Goal: Transaction & Acquisition: Book appointment/travel/reservation

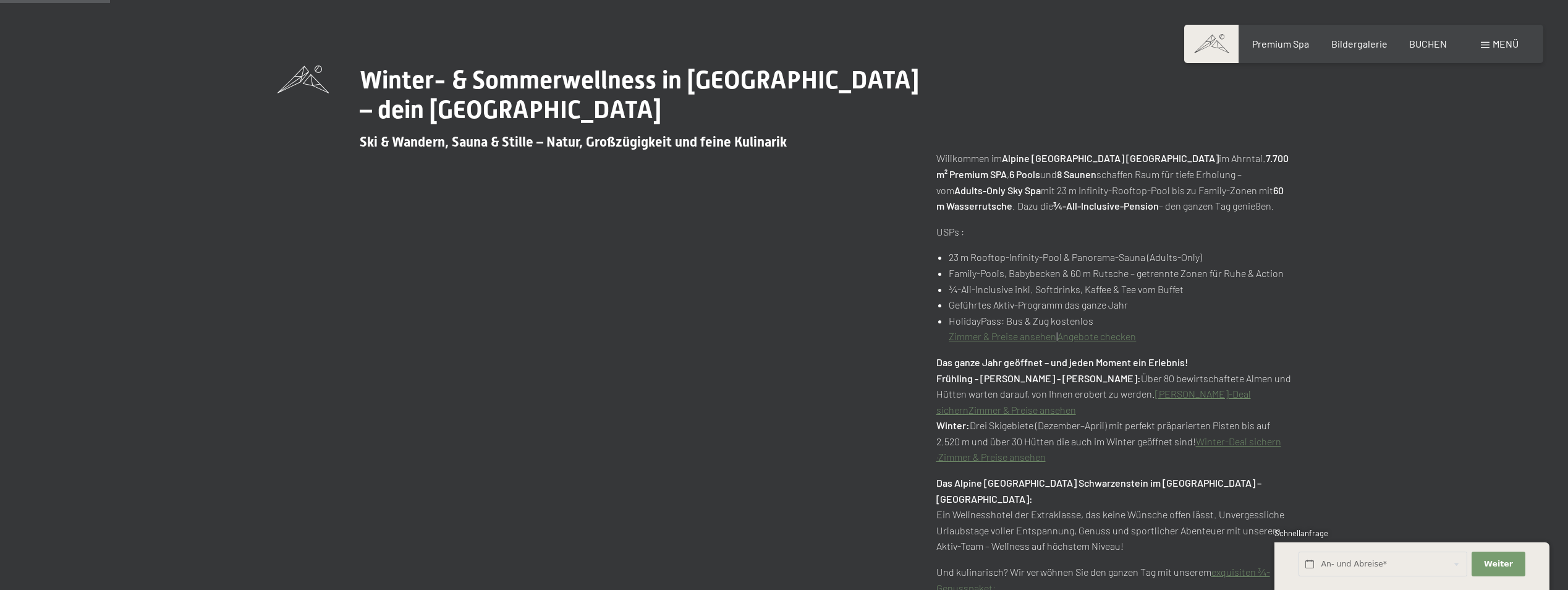
scroll to position [618, 0]
click at [1037, 336] on link "Zimmer & Preise ansehen" at bounding box center [1003, 335] width 107 height 11
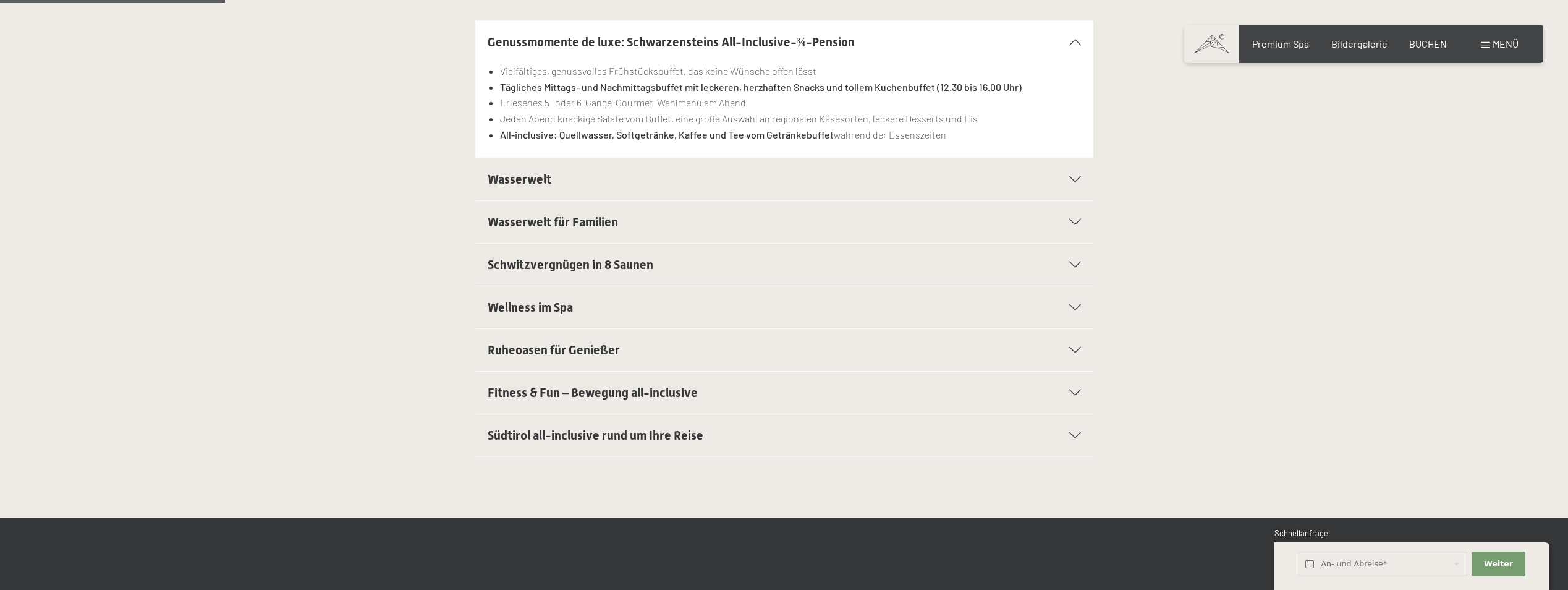
scroll to position [371, 0]
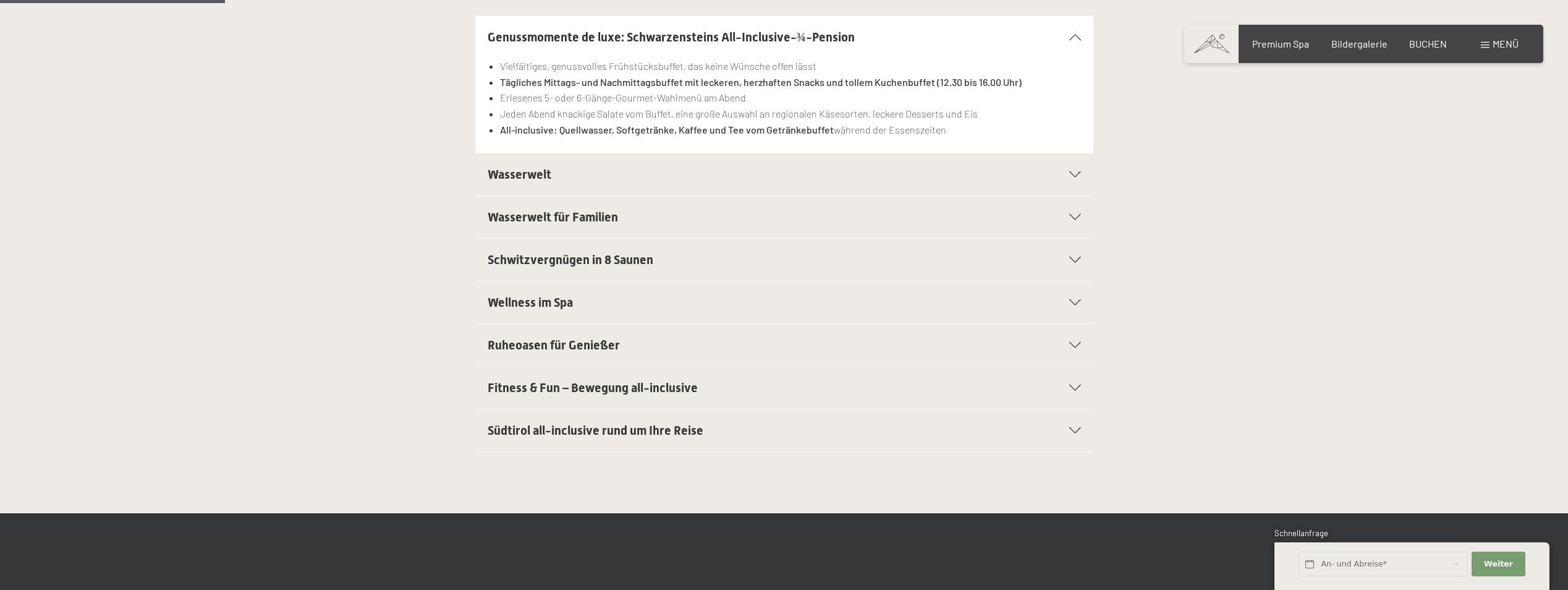
click at [605, 434] on span "Südtirol all-inclusive rund um Ihre Reise" at bounding box center [596, 431] width 216 height 15
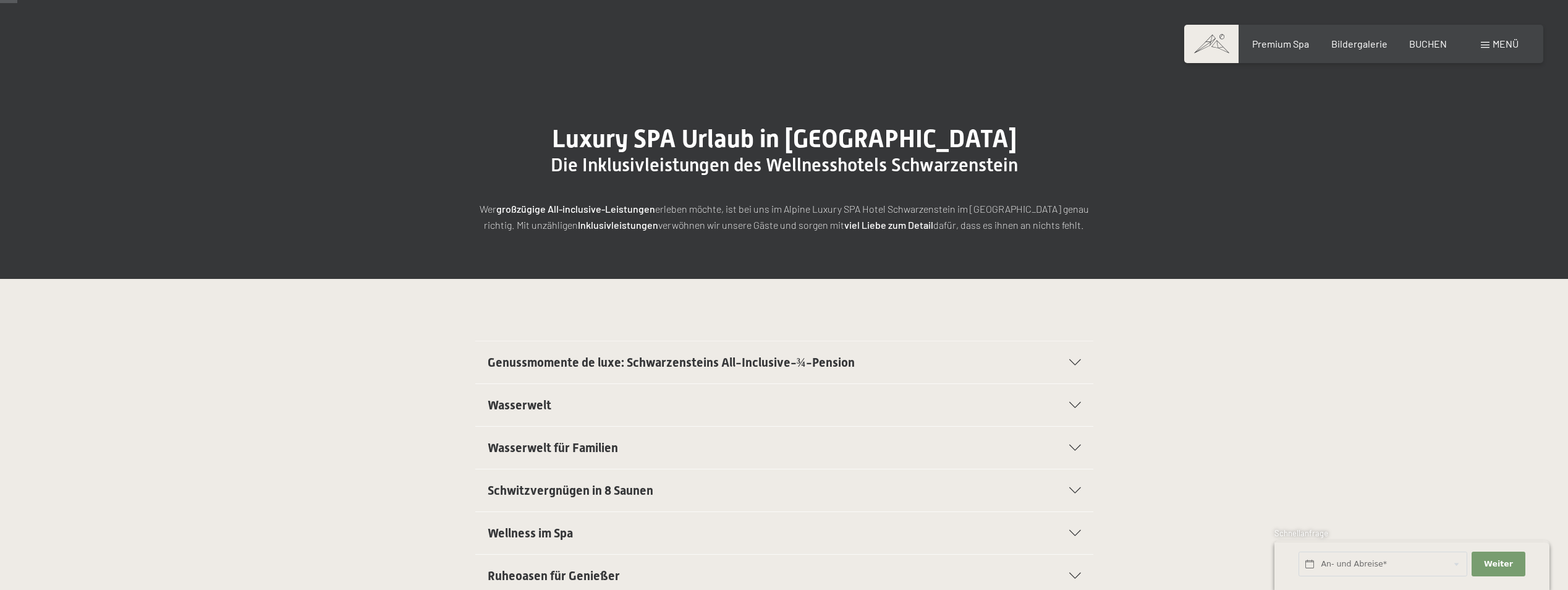
scroll to position [0, 0]
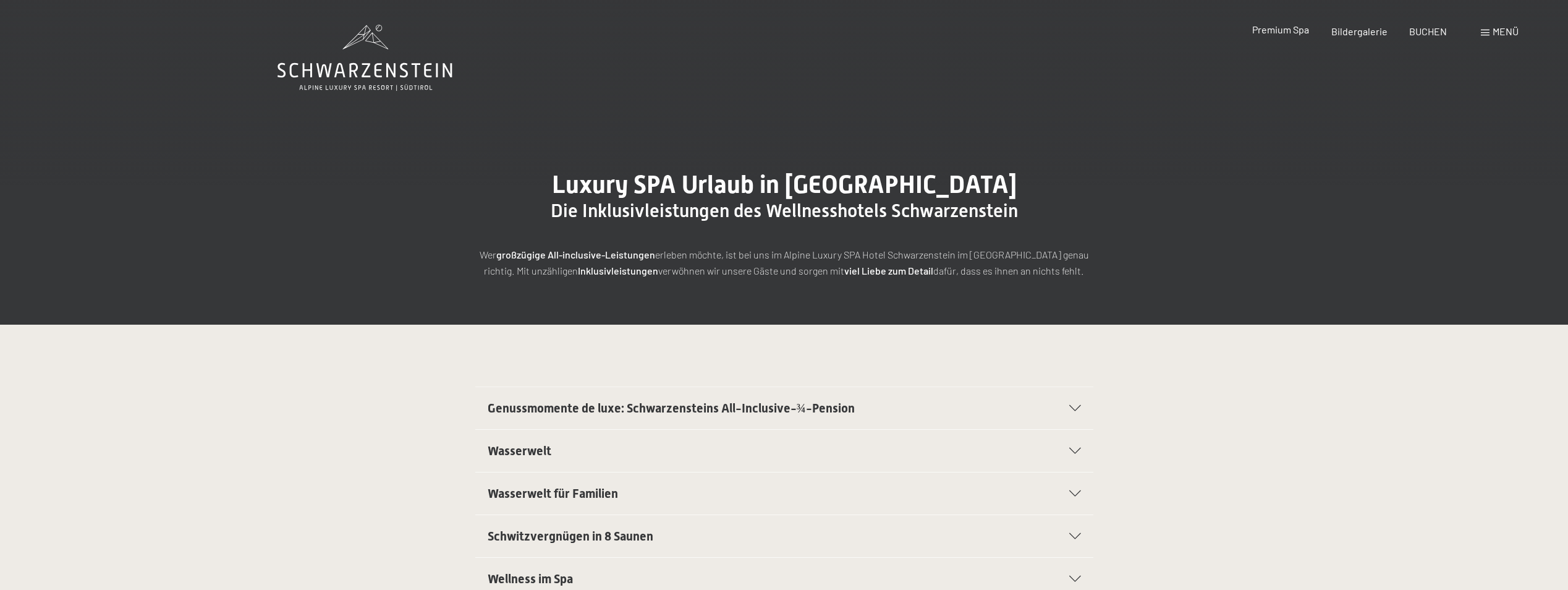
click at [1284, 35] on span "Premium Spa" at bounding box center [1281, 29] width 57 height 11
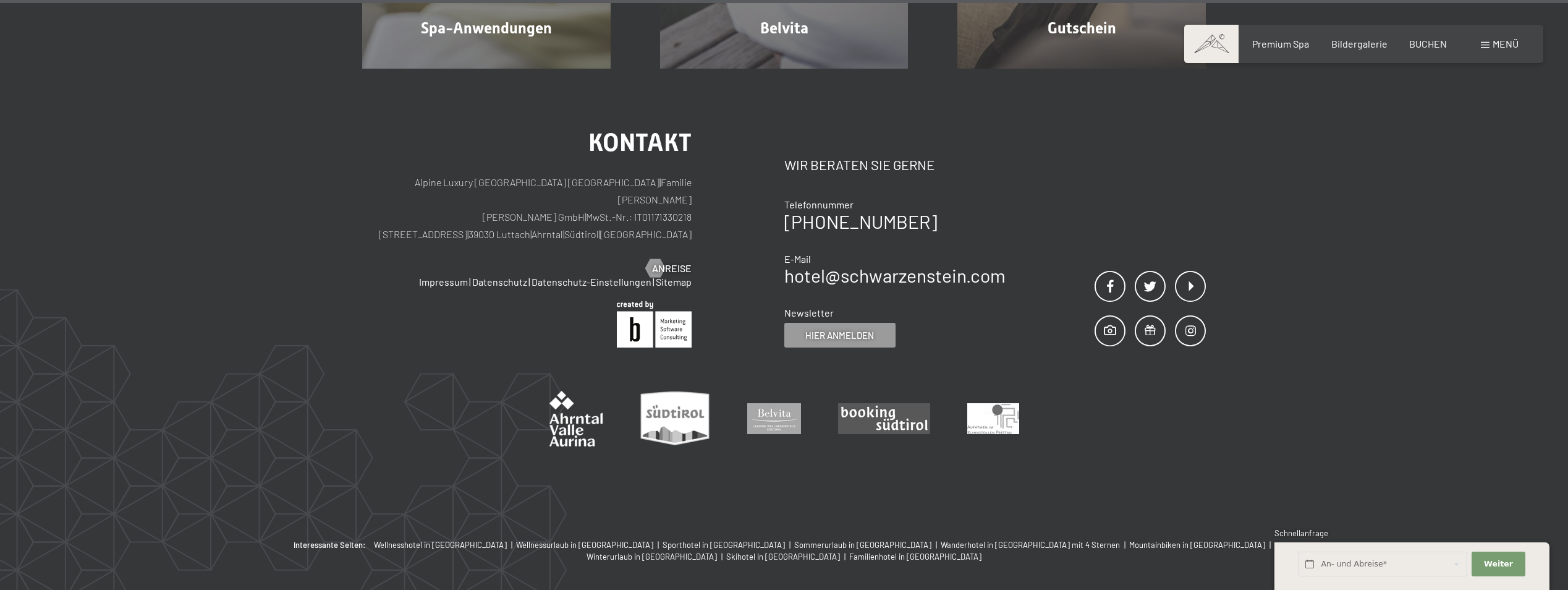
scroll to position [8839, 0]
click at [1511, 569] on span "Weiter" at bounding box center [1498, 564] width 29 height 11
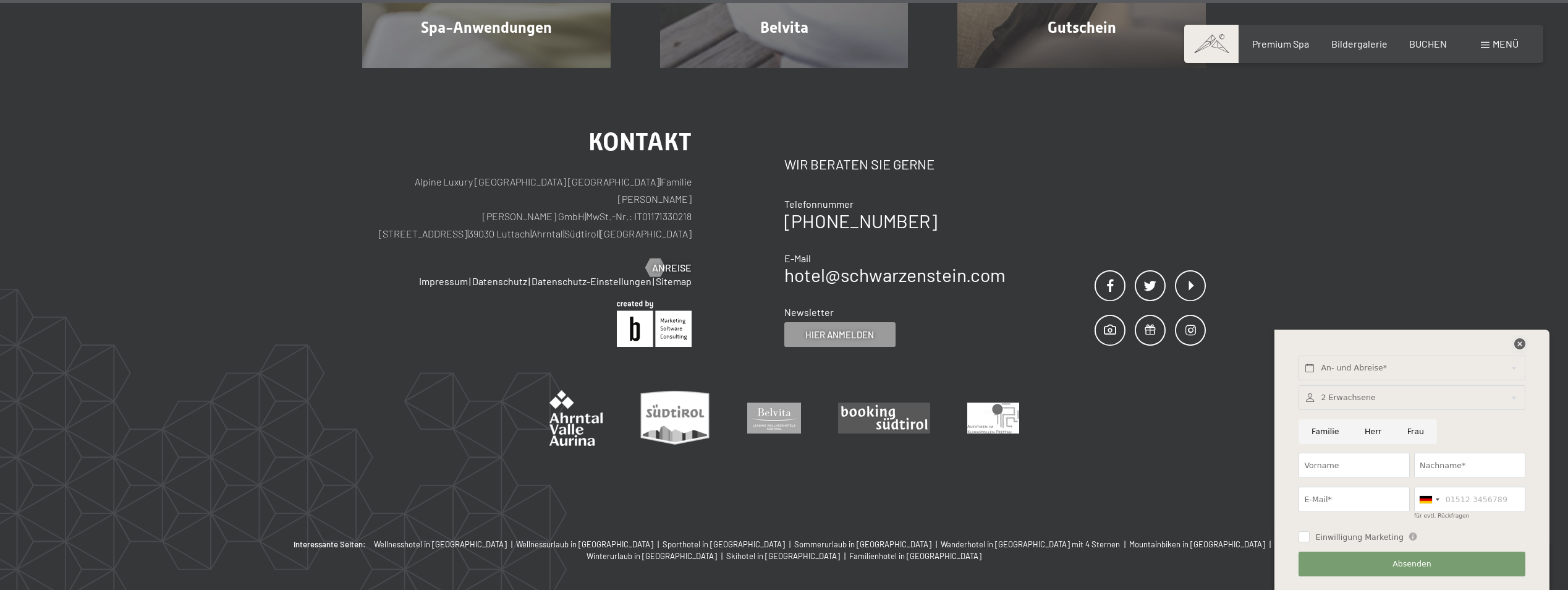
click at [1519, 340] on icon at bounding box center [1520, 344] width 11 height 11
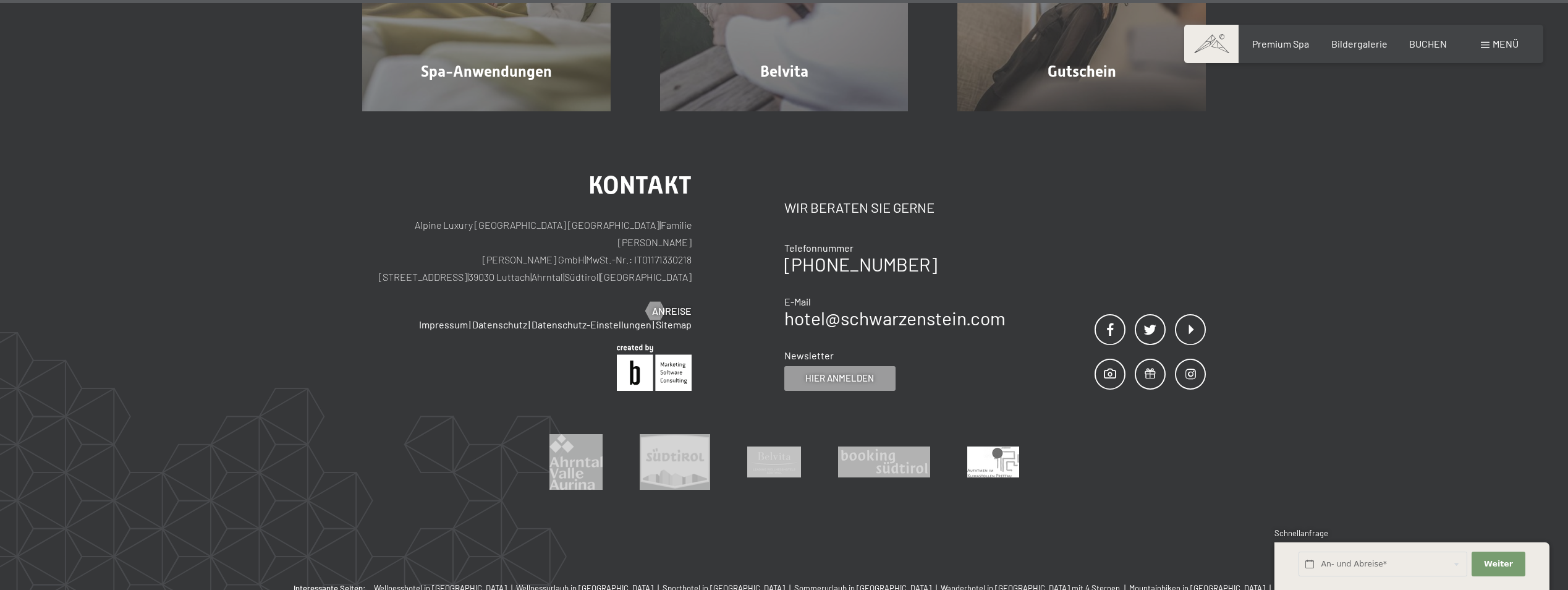
drag, startPoint x: 1563, startPoint y: 211, endPoint x: 1550, endPoint y: 112, distance: 99.8
click at [1550, 112] on div "Kontakt Alpine Luxury SPA Resort SCHWARZENSTEIN | Familie Zimmerhofer Otmar Zim…" at bounding box center [784, 347] width 1568 height 471
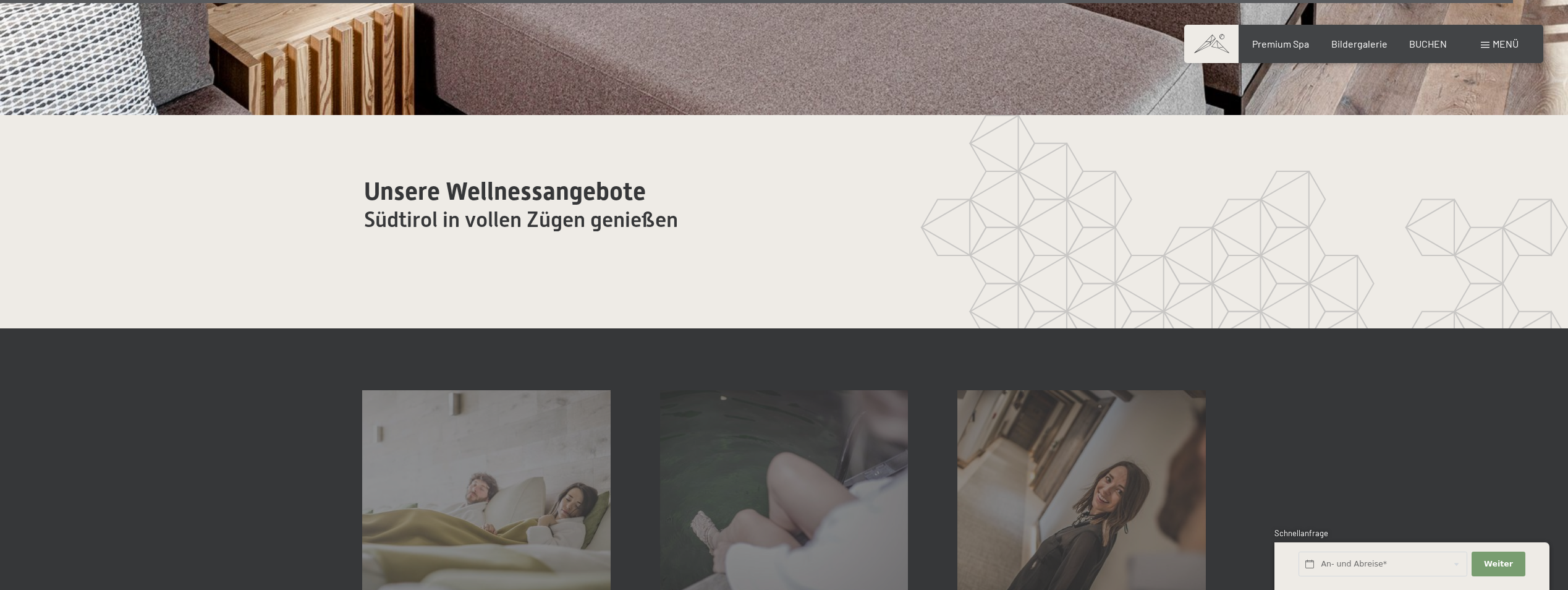
scroll to position [8159, 0]
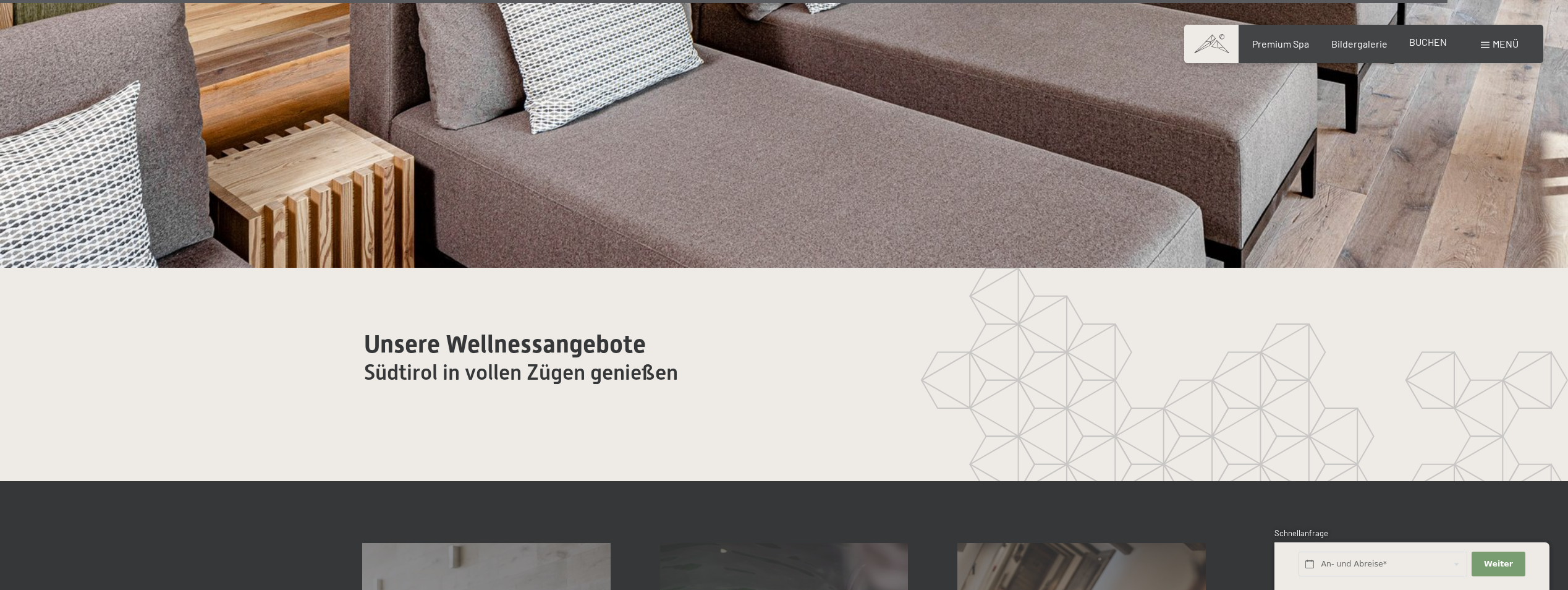
click at [1416, 41] on span "BUCHEN" at bounding box center [1429, 41] width 38 height 11
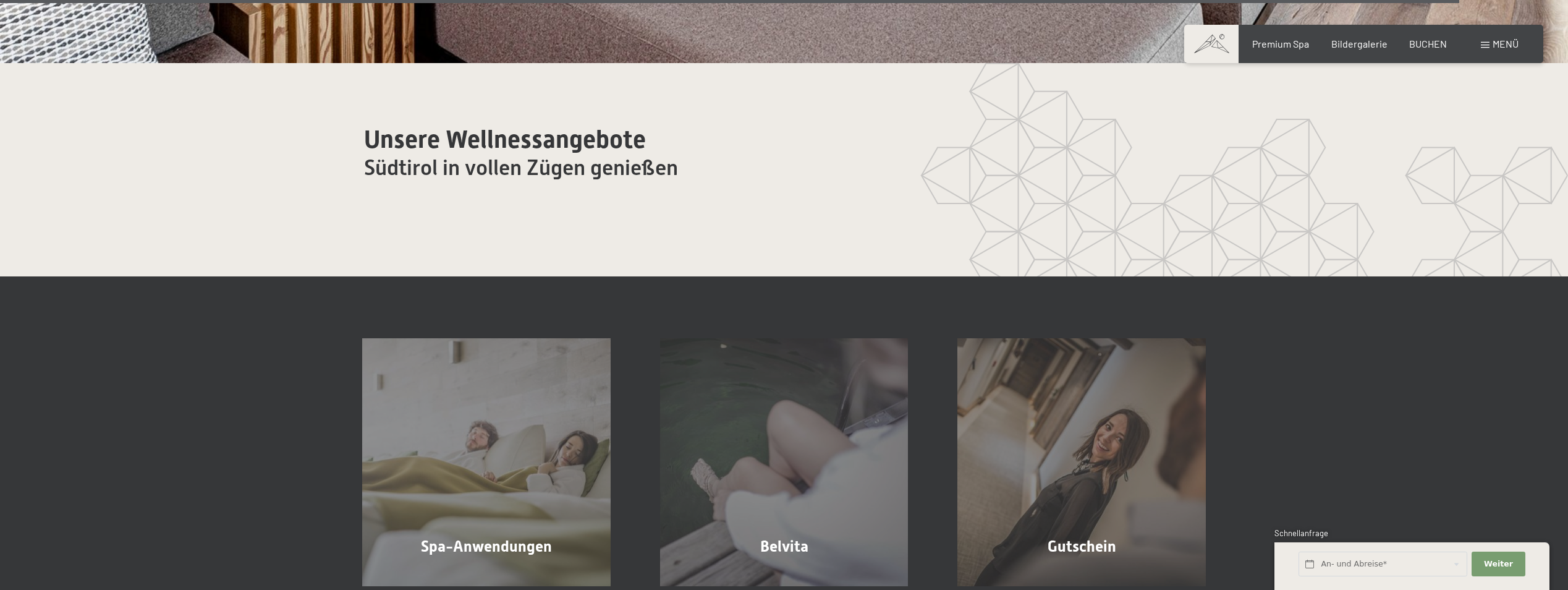
scroll to position [8220, 0]
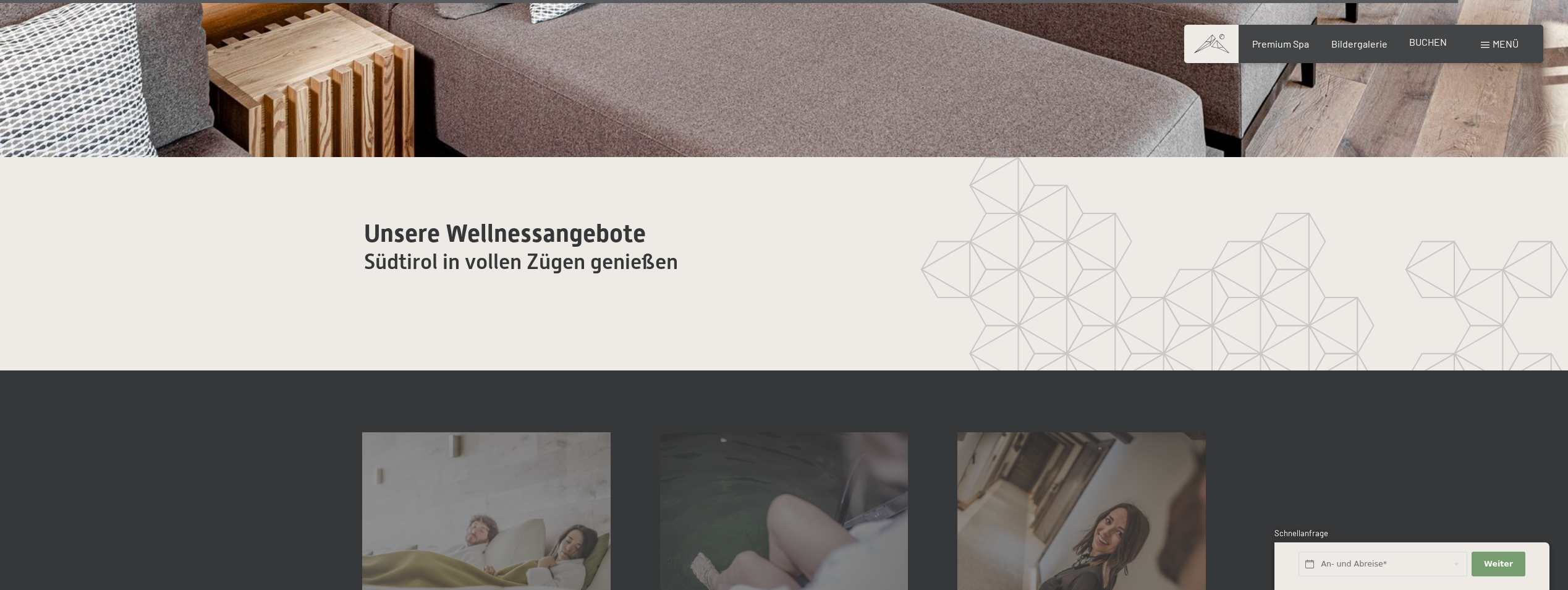
click at [1422, 44] on span "BUCHEN" at bounding box center [1429, 41] width 38 height 11
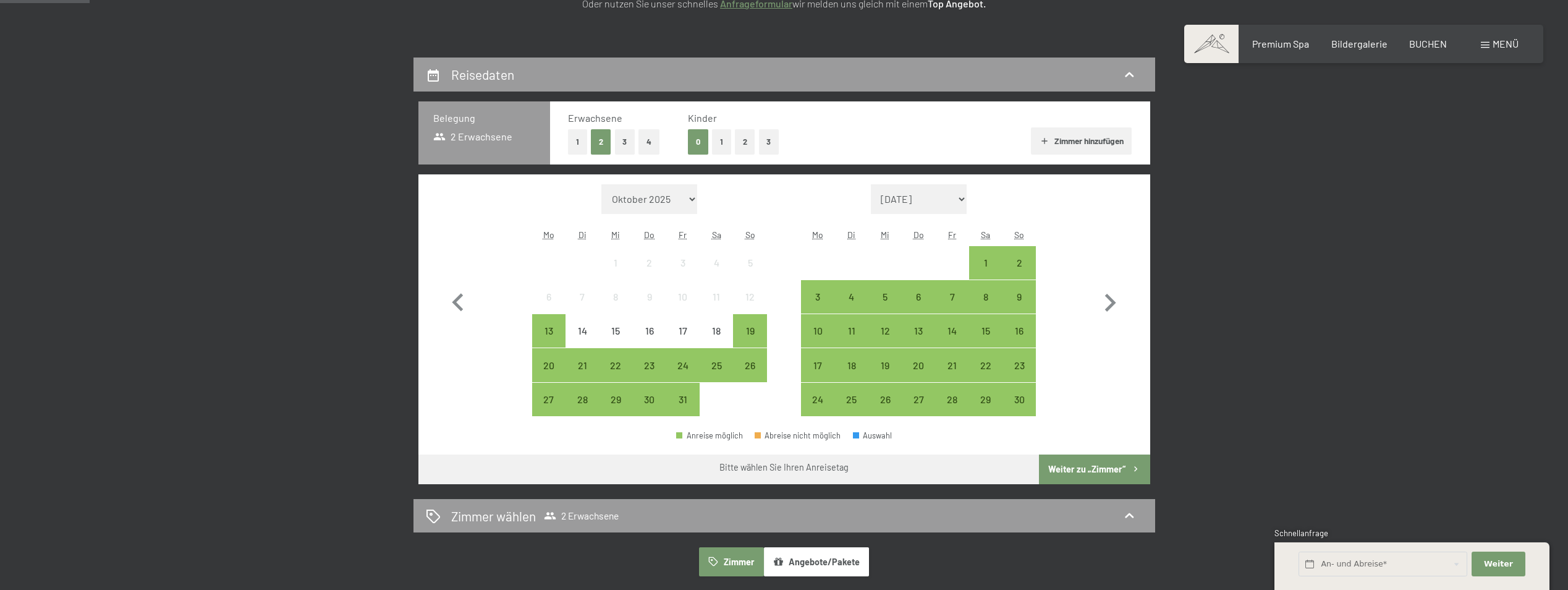
scroll to position [309, 0]
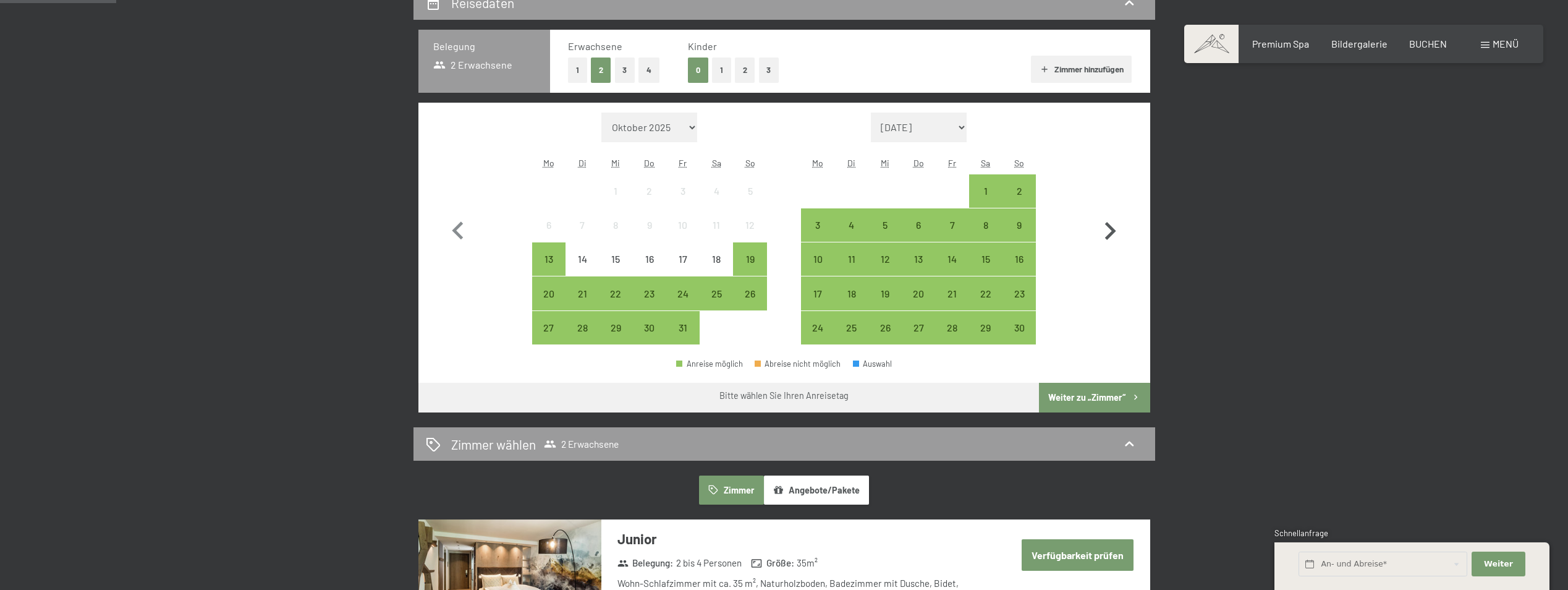
click at [1119, 227] on icon "button" at bounding box center [1110, 231] width 36 height 36
select select "2025-11-01"
select select "2025-12-01"
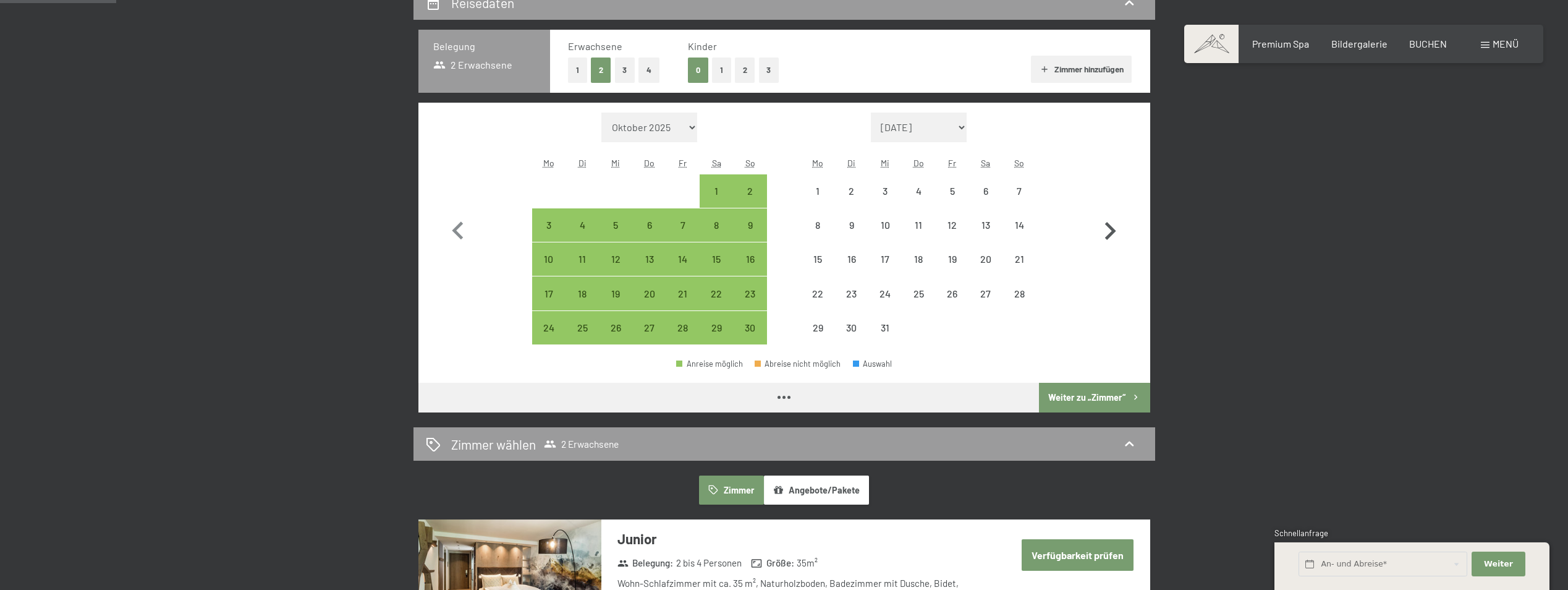
select select "2025-11-01"
select select "2025-12-01"
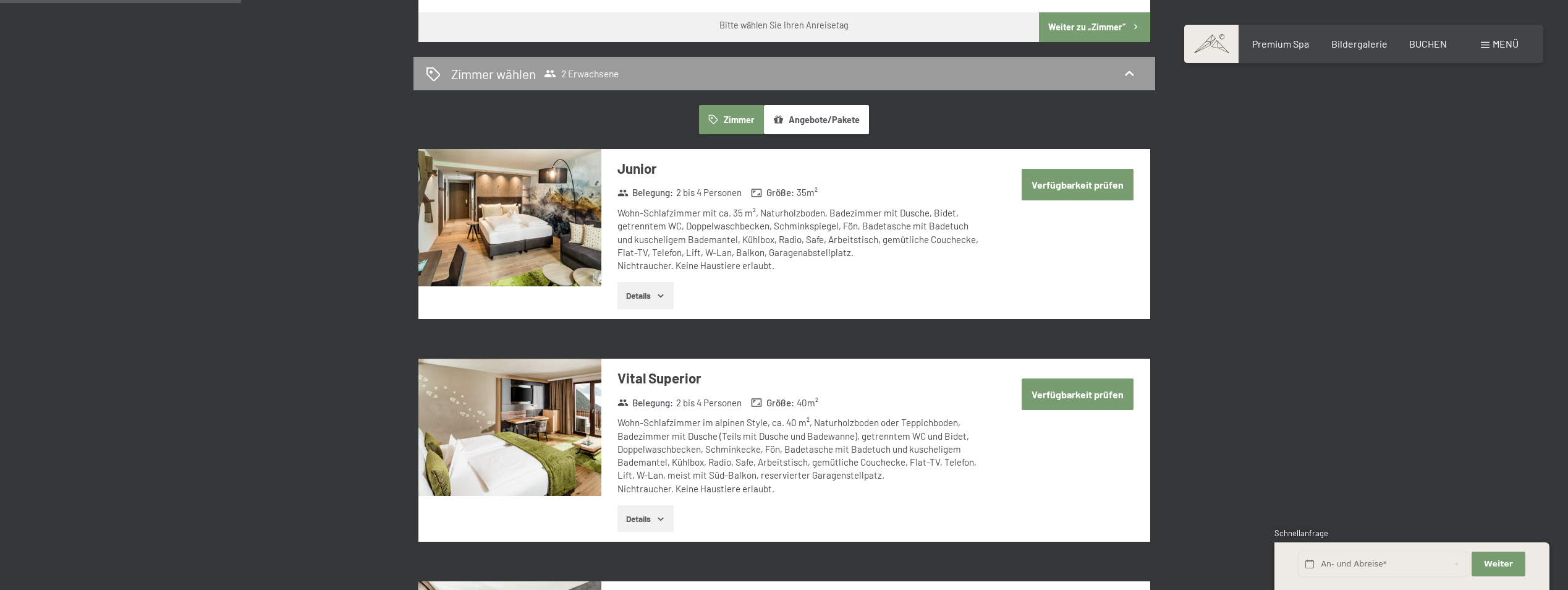
scroll to position [618, 0]
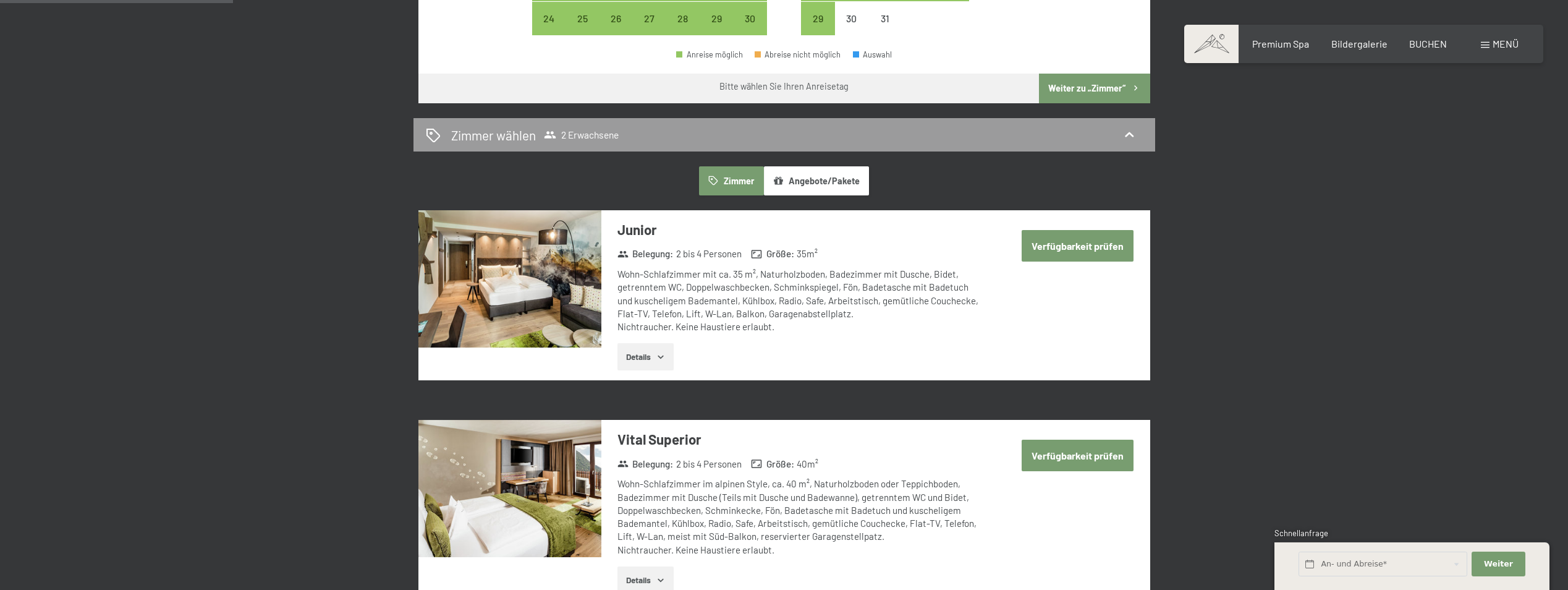
click at [1067, 249] on button "Verfügbarkeit prüfen" at bounding box center [1077, 245] width 112 height 31
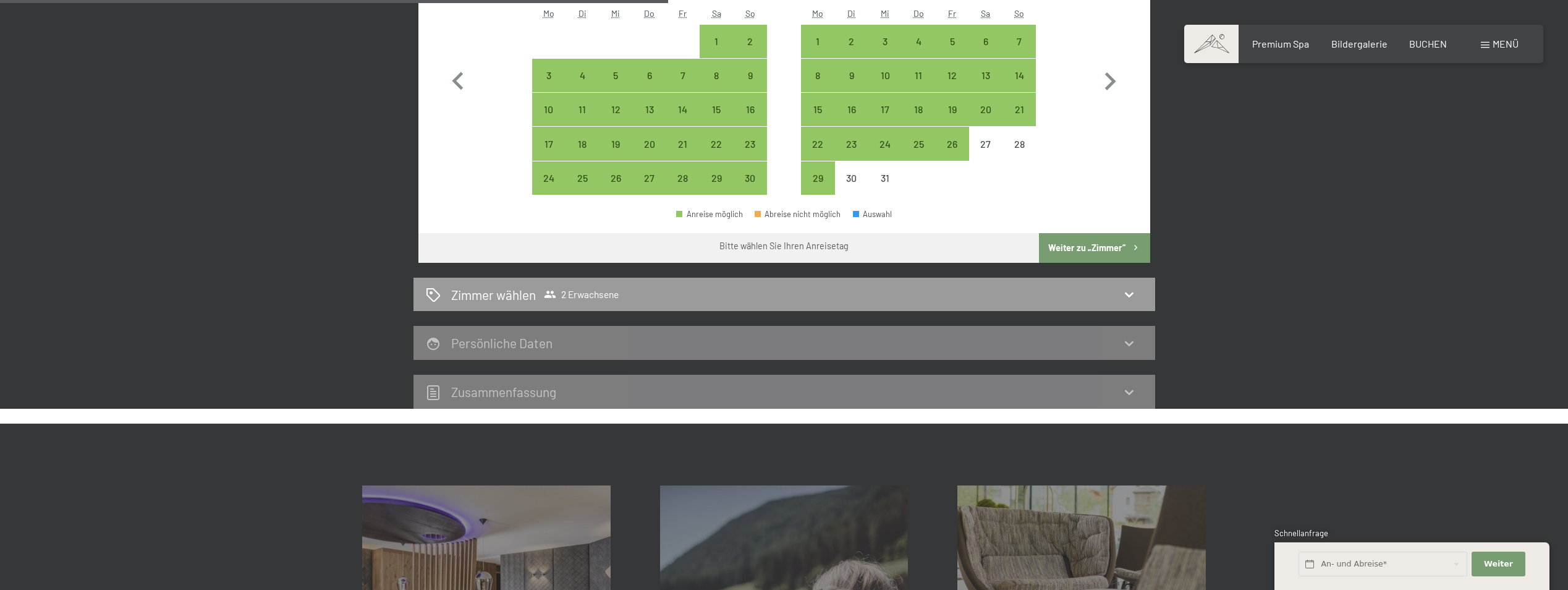
scroll to position [481, 0]
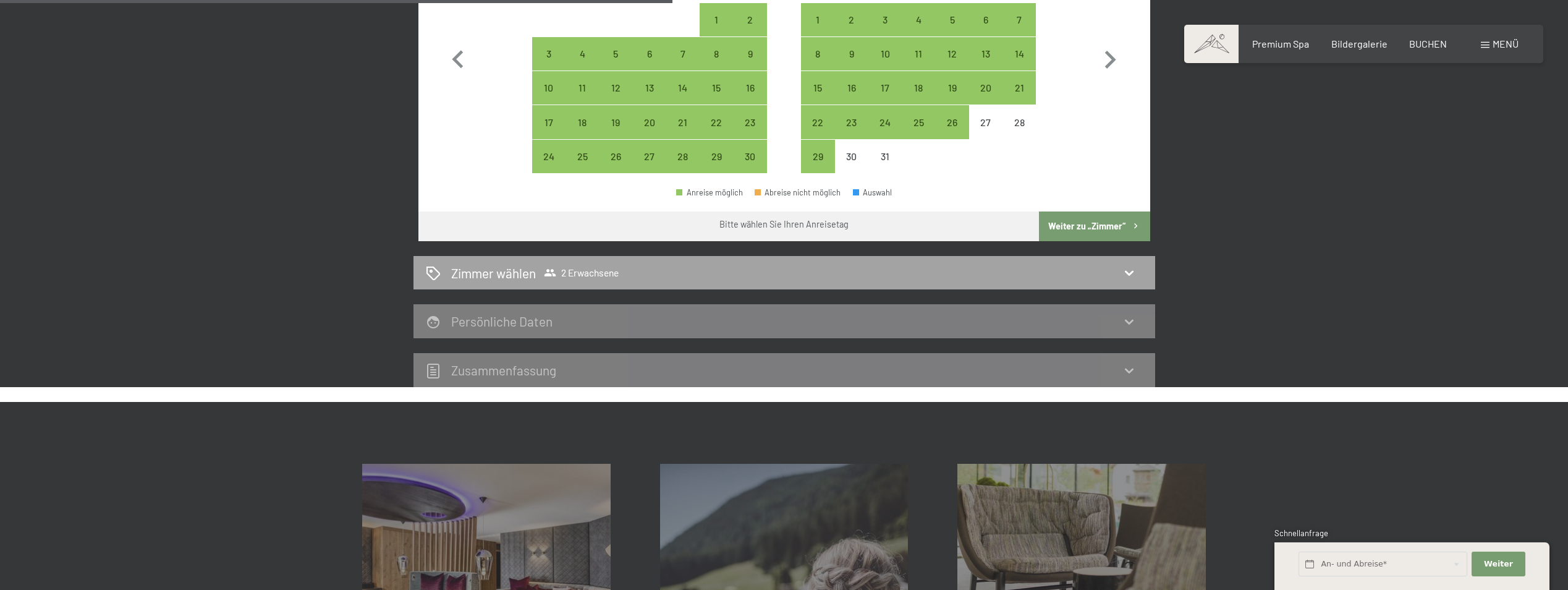
click at [507, 271] on h2 "Zimmer wählen" at bounding box center [494, 272] width 85 height 18
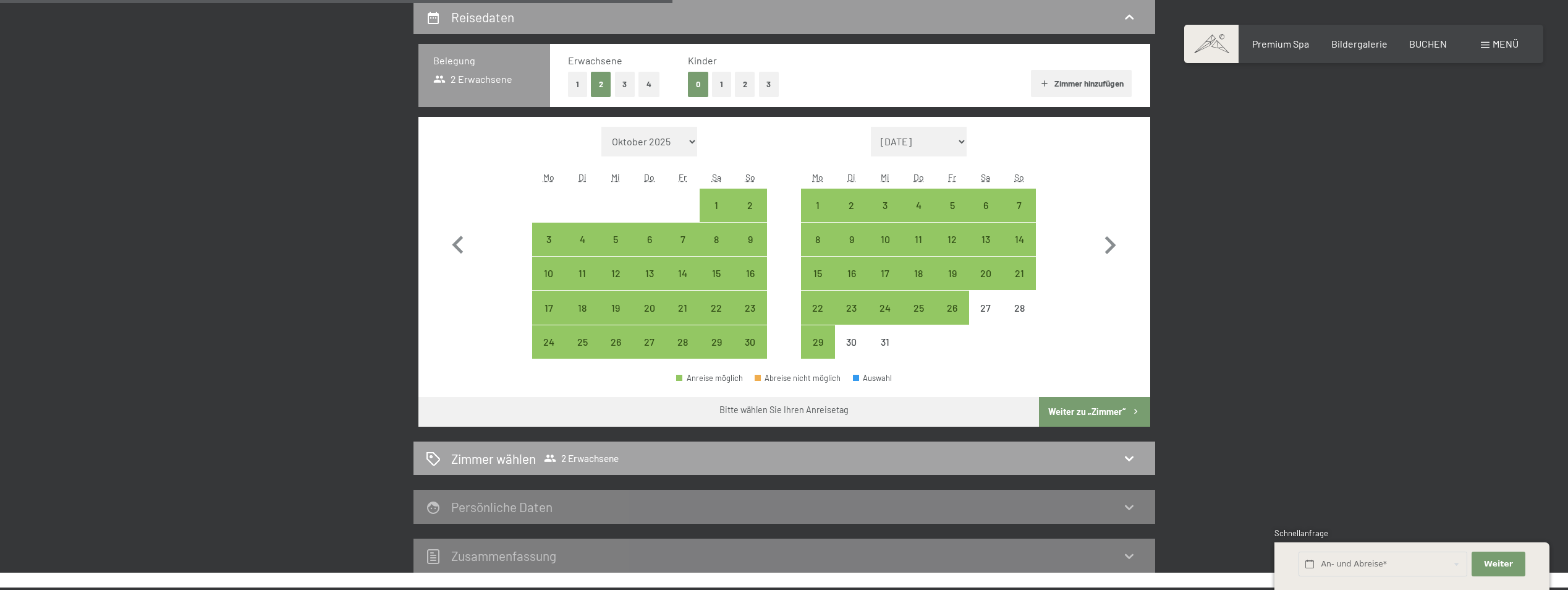
select select "2025-11-01"
select select "2025-12-01"
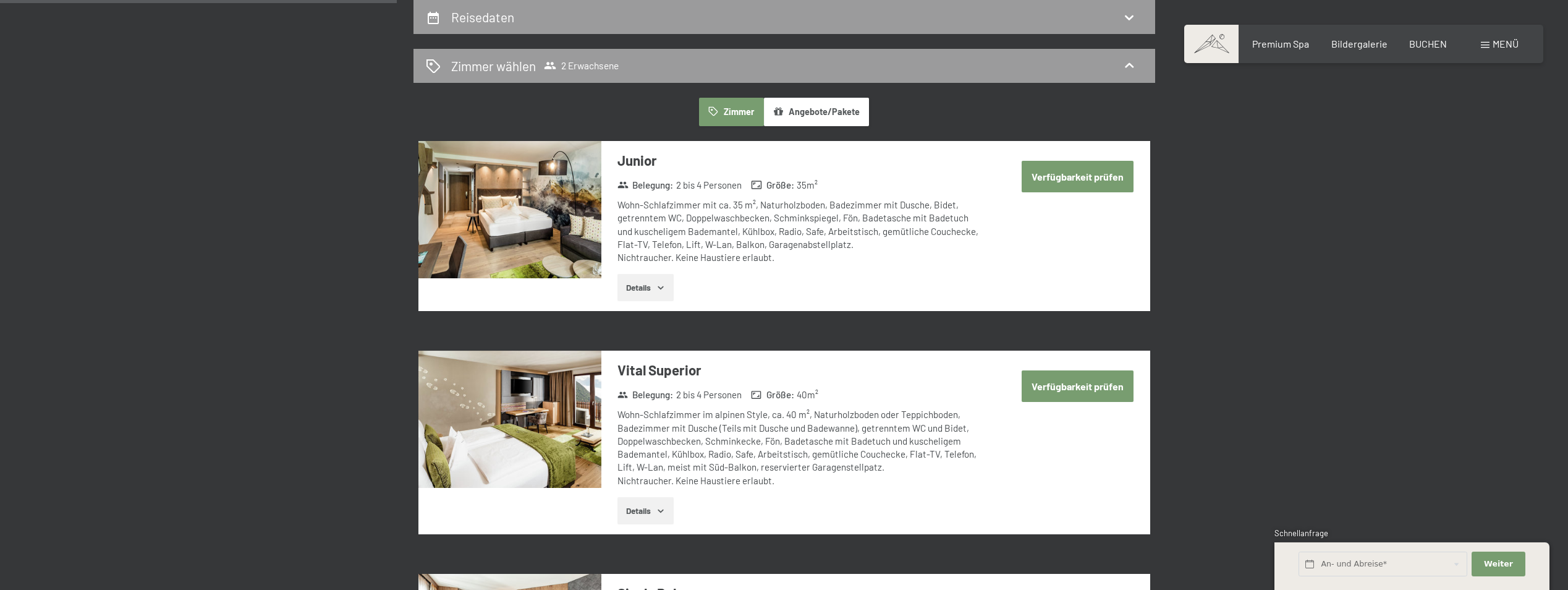
click at [1061, 169] on button "Verfügbarkeit prüfen" at bounding box center [1077, 176] width 112 height 31
select select "2025-11-01"
select select "2025-12-01"
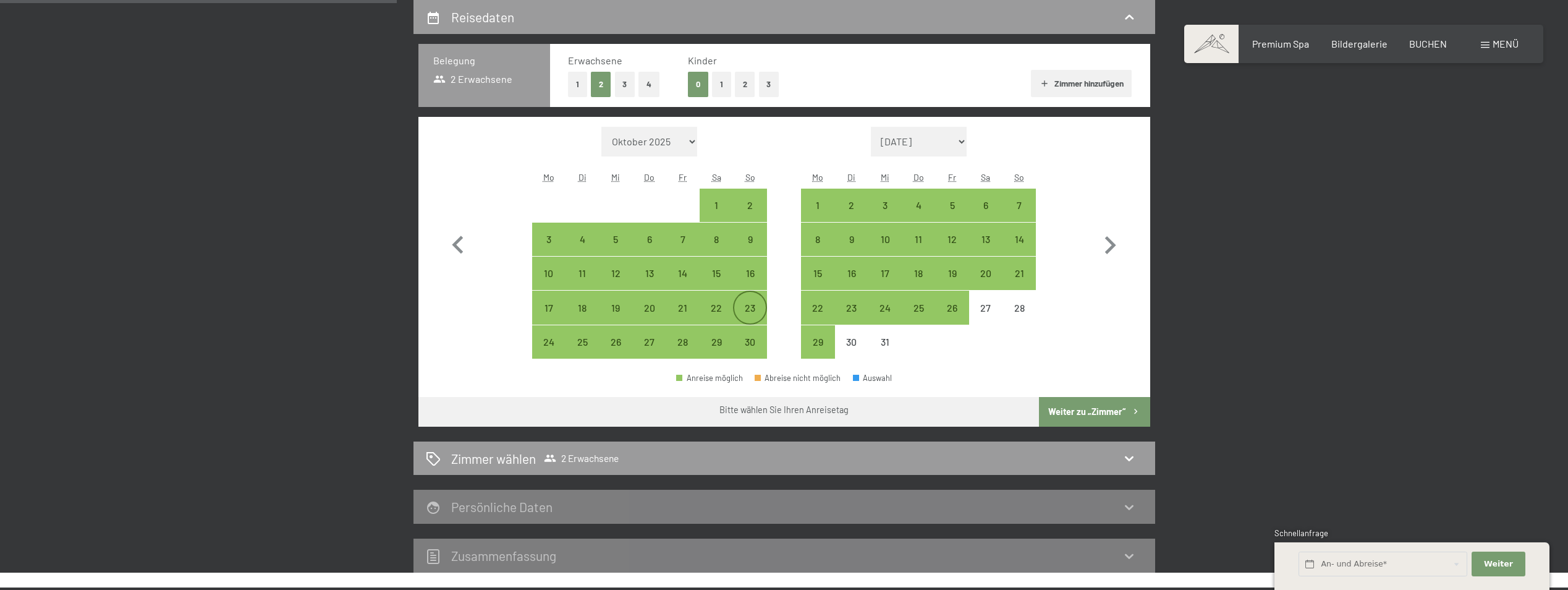
click at [757, 306] on div "23" at bounding box center [749, 318] width 31 height 31
select select "2025-11-01"
select select "2025-12-01"
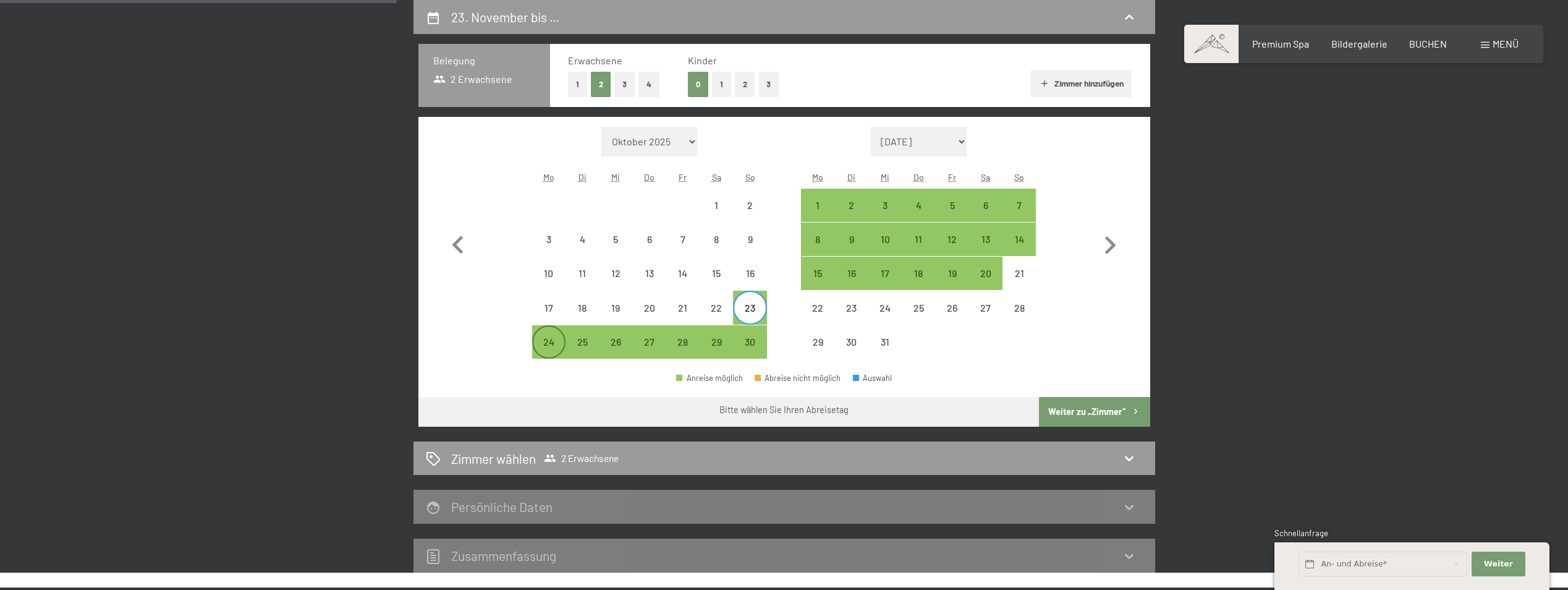
click at [546, 344] on div "24" at bounding box center [548, 352] width 31 height 31
select select "2025-11-01"
select select "2025-12-01"
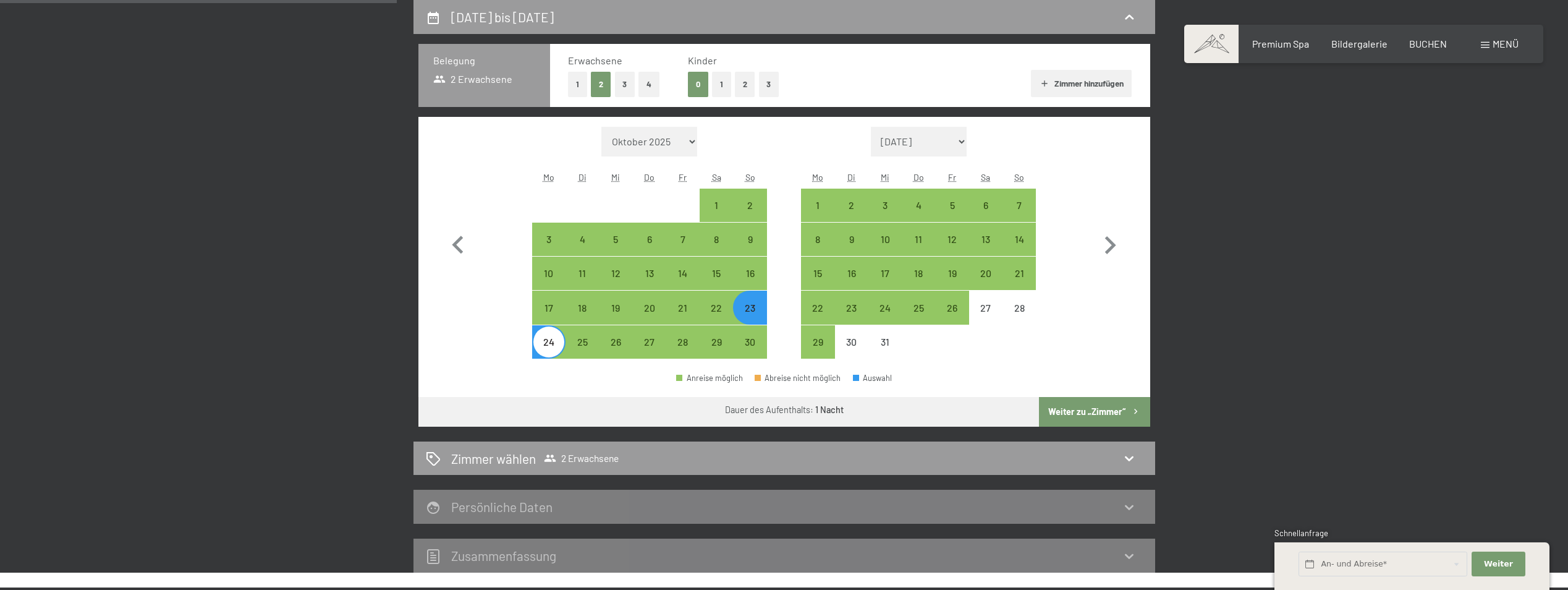
click at [1090, 410] on button "Weiter zu „Zimmer“" at bounding box center [1094, 411] width 110 height 29
select select "2025-11-01"
select select "2025-12-01"
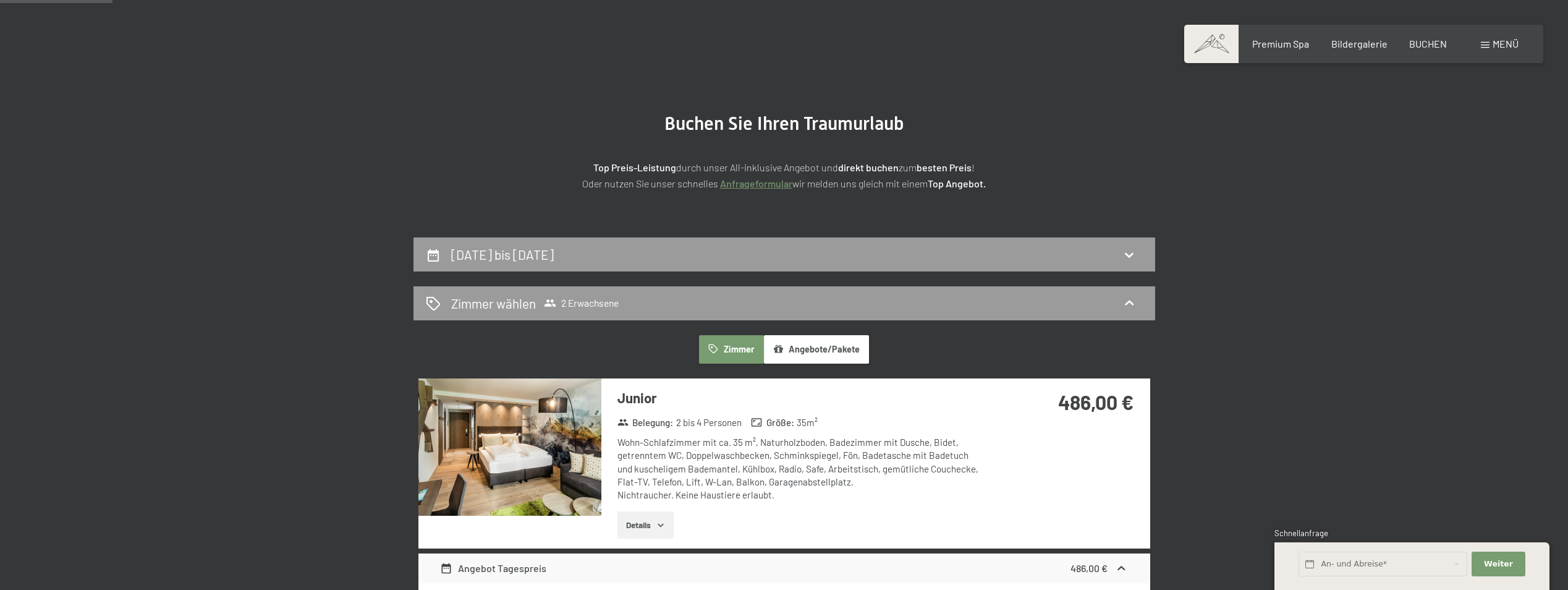
scroll to position [48, 0]
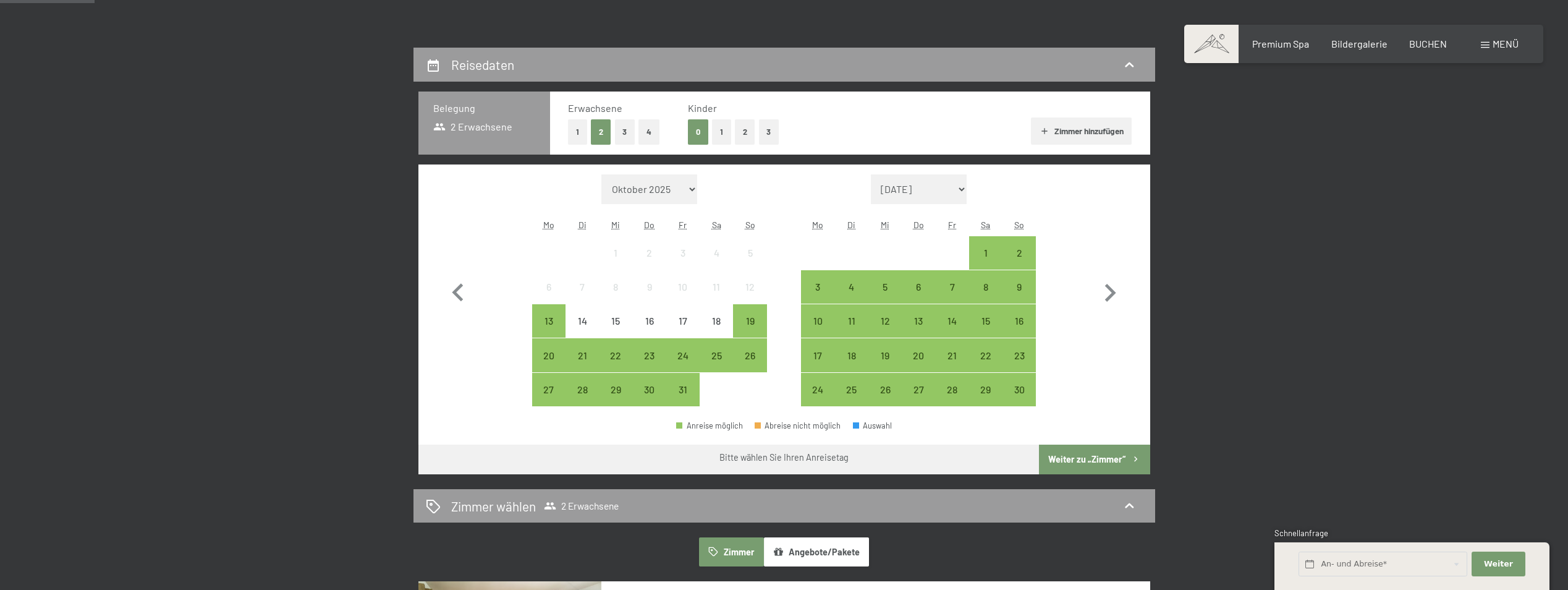
scroll to position [309, 0]
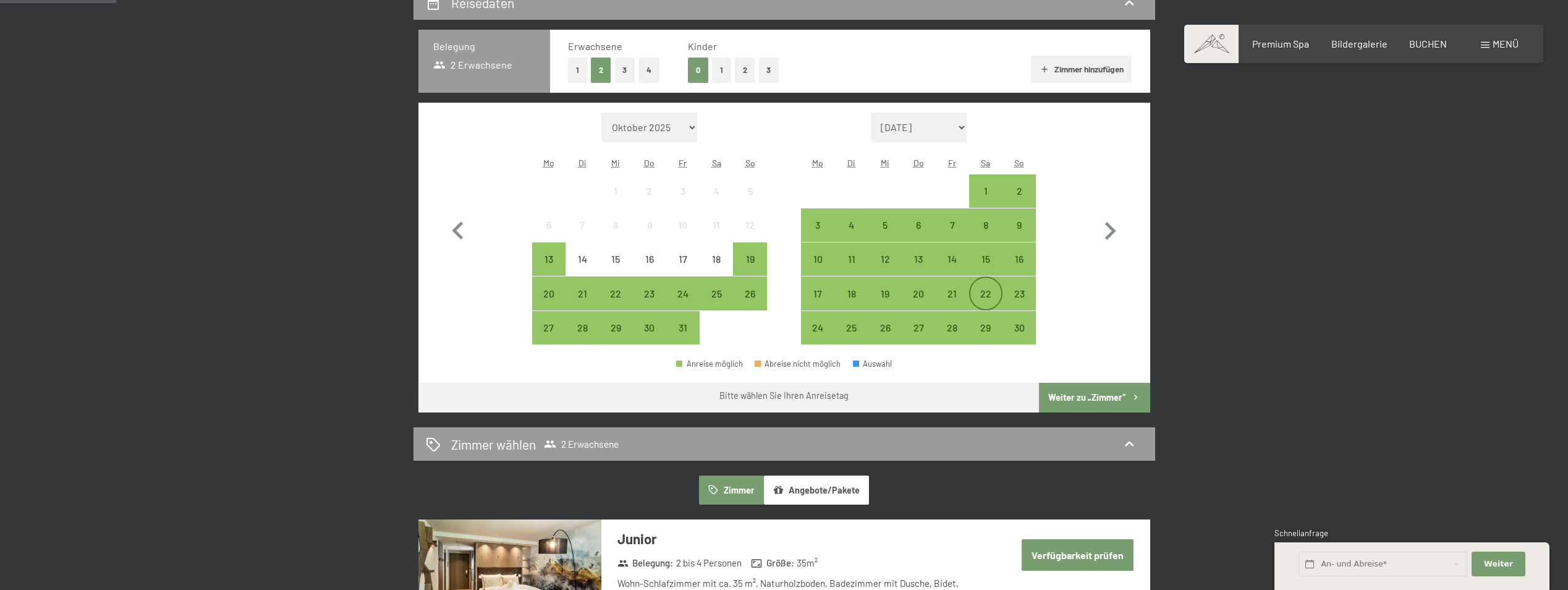
click at [988, 298] on div "22" at bounding box center [986, 303] width 31 height 31
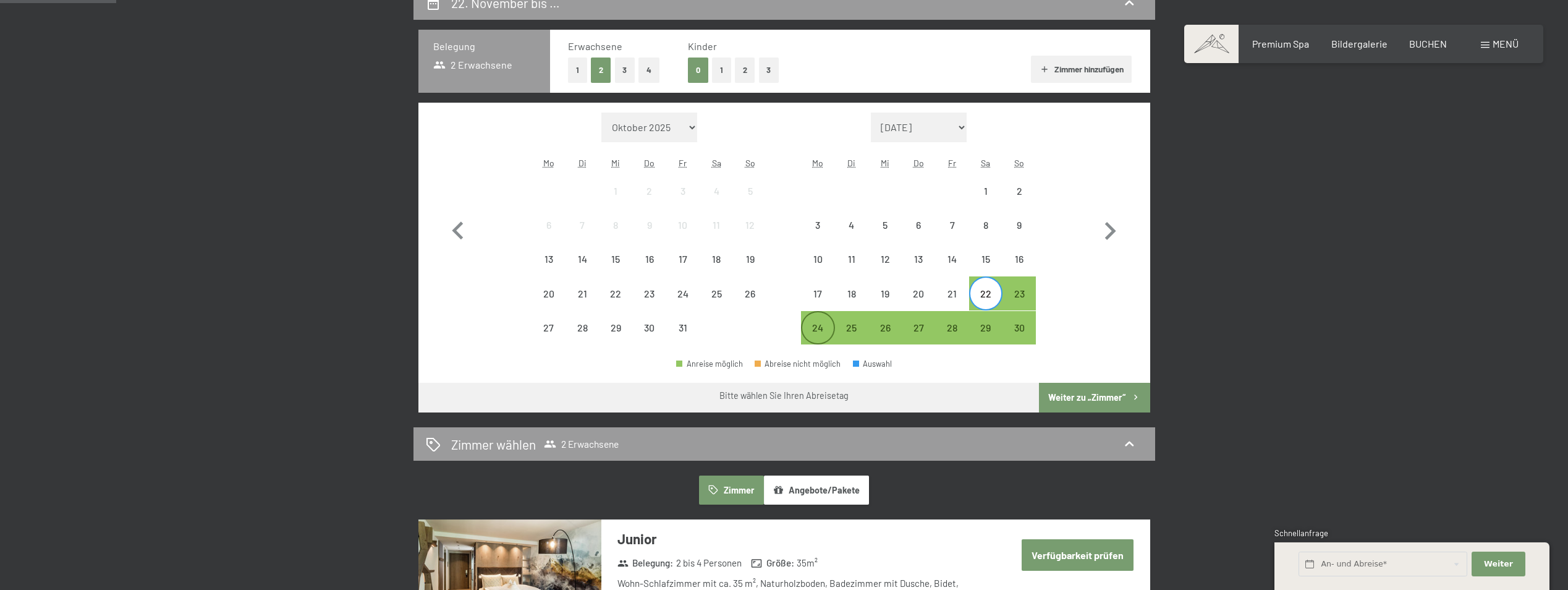
click at [823, 336] on div "24" at bounding box center [818, 337] width 31 height 31
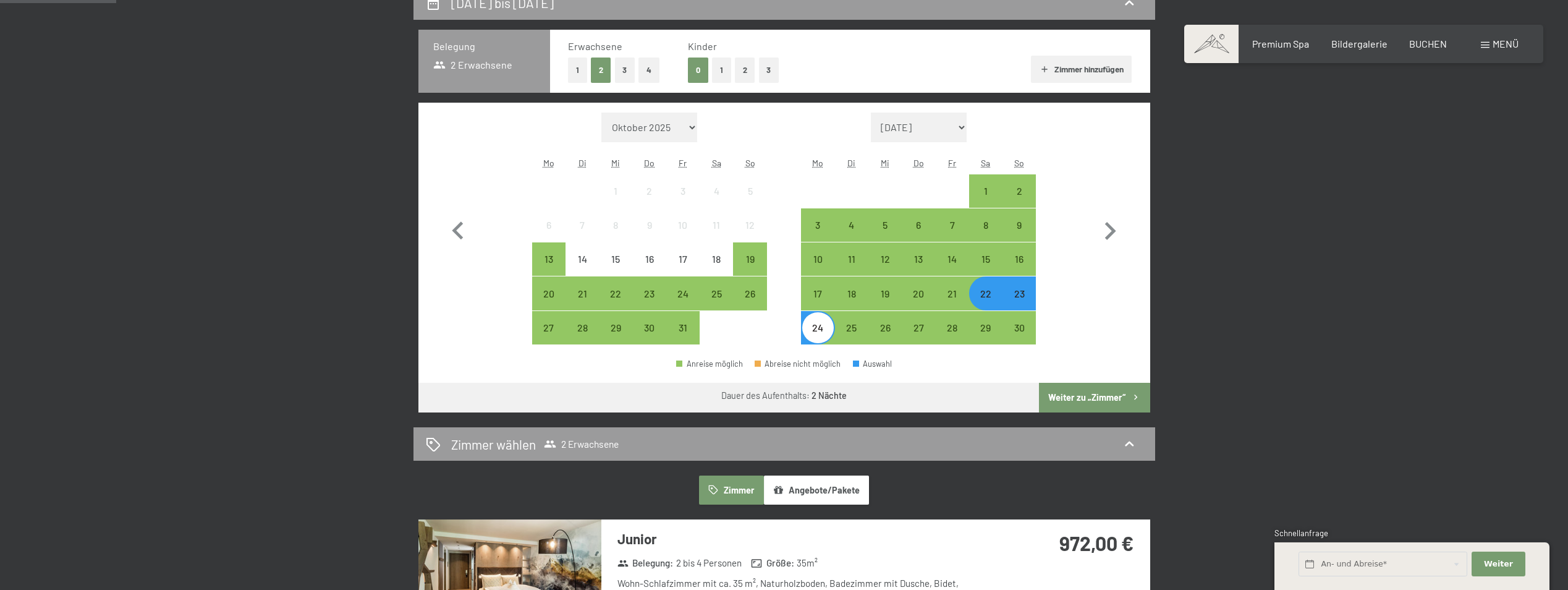
click at [1088, 391] on button "Weiter zu „Zimmer“" at bounding box center [1094, 397] width 110 height 29
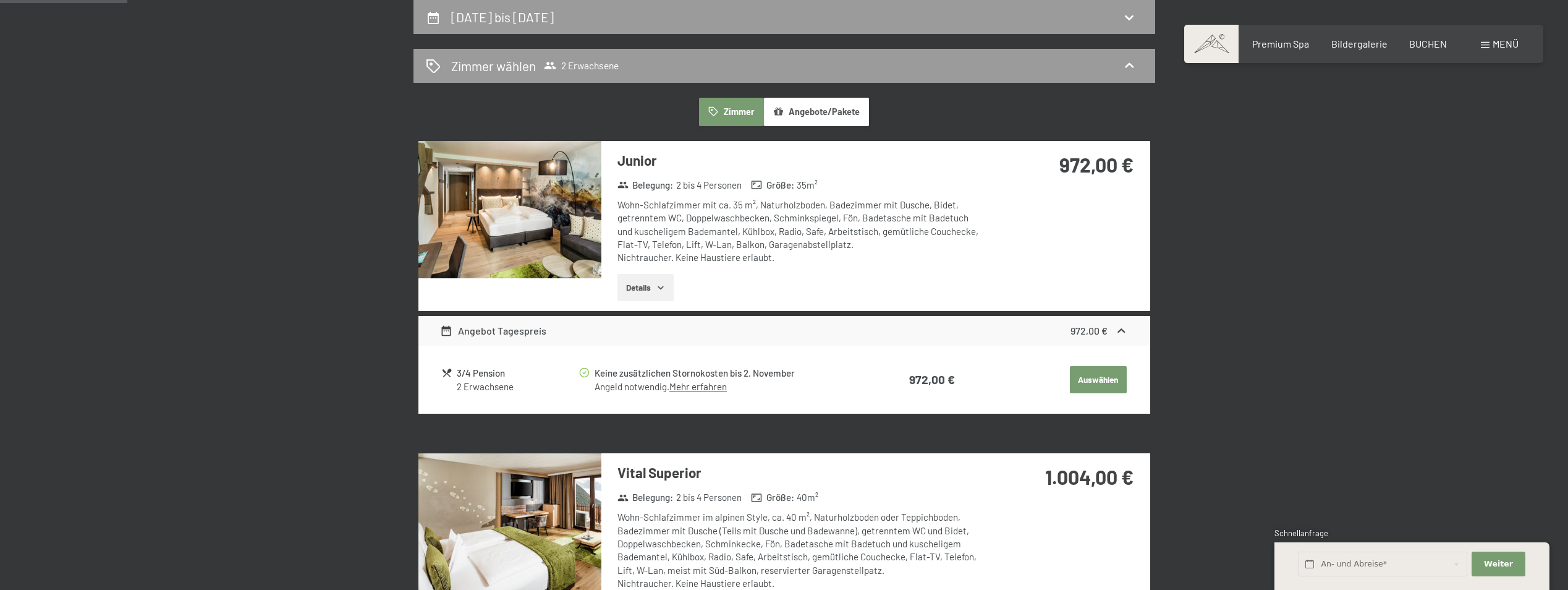
click at [539, 328] on div "Angebot Tagespreis" at bounding box center [493, 331] width 106 height 15
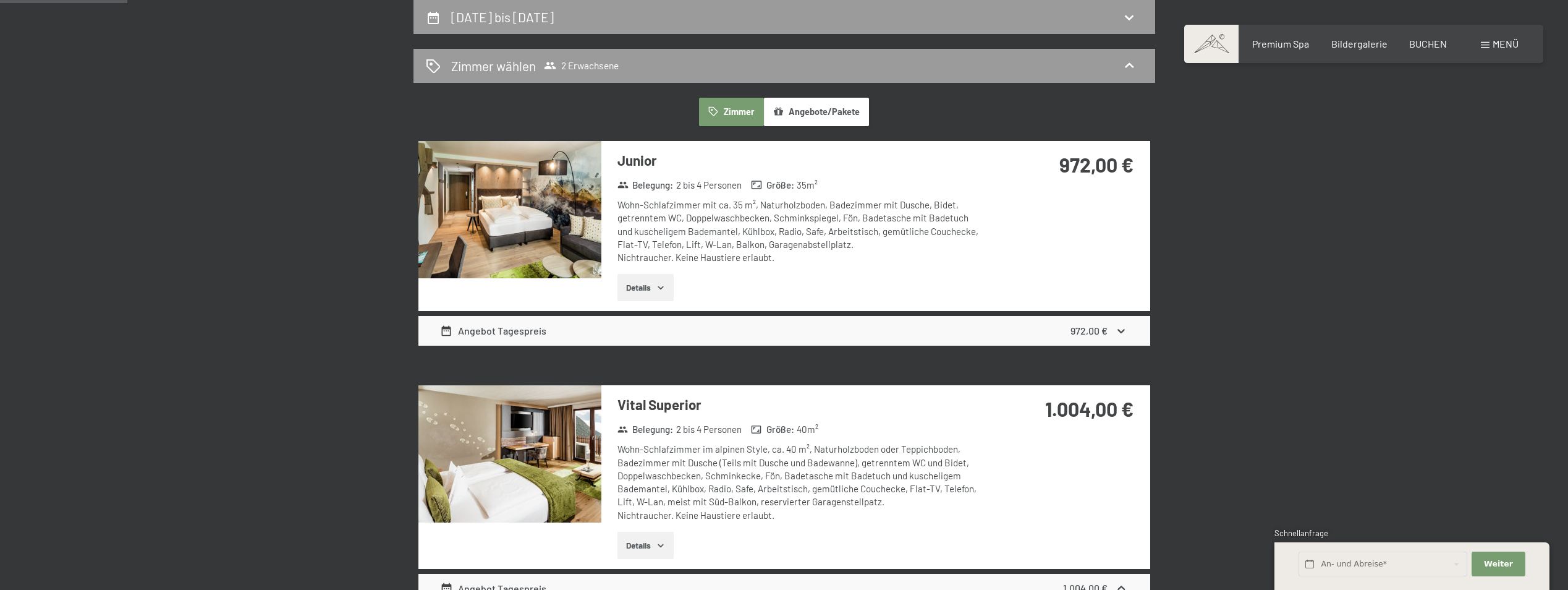
click at [539, 328] on div "Angebot Tagespreis" at bounding box center [493, 331] width 106 height 15
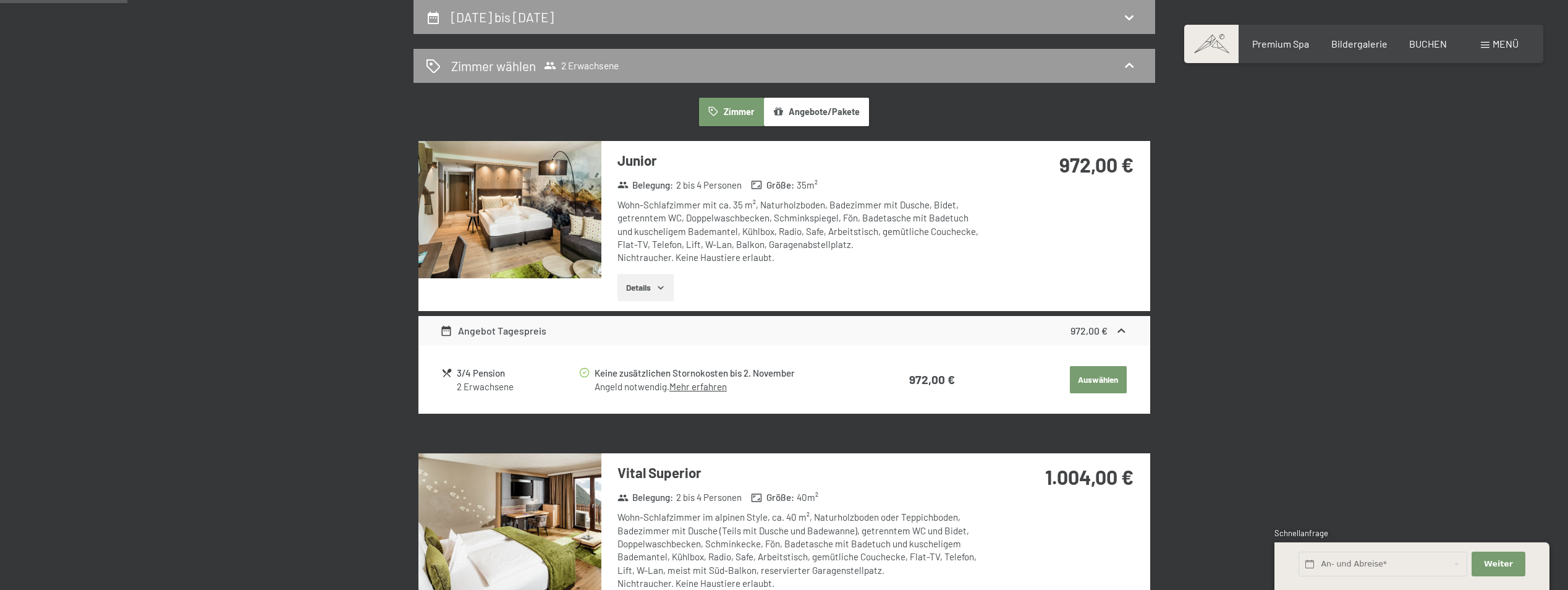
click at [646, 287] on button "Details" at bounding box center [645, 287] width 57 height 27
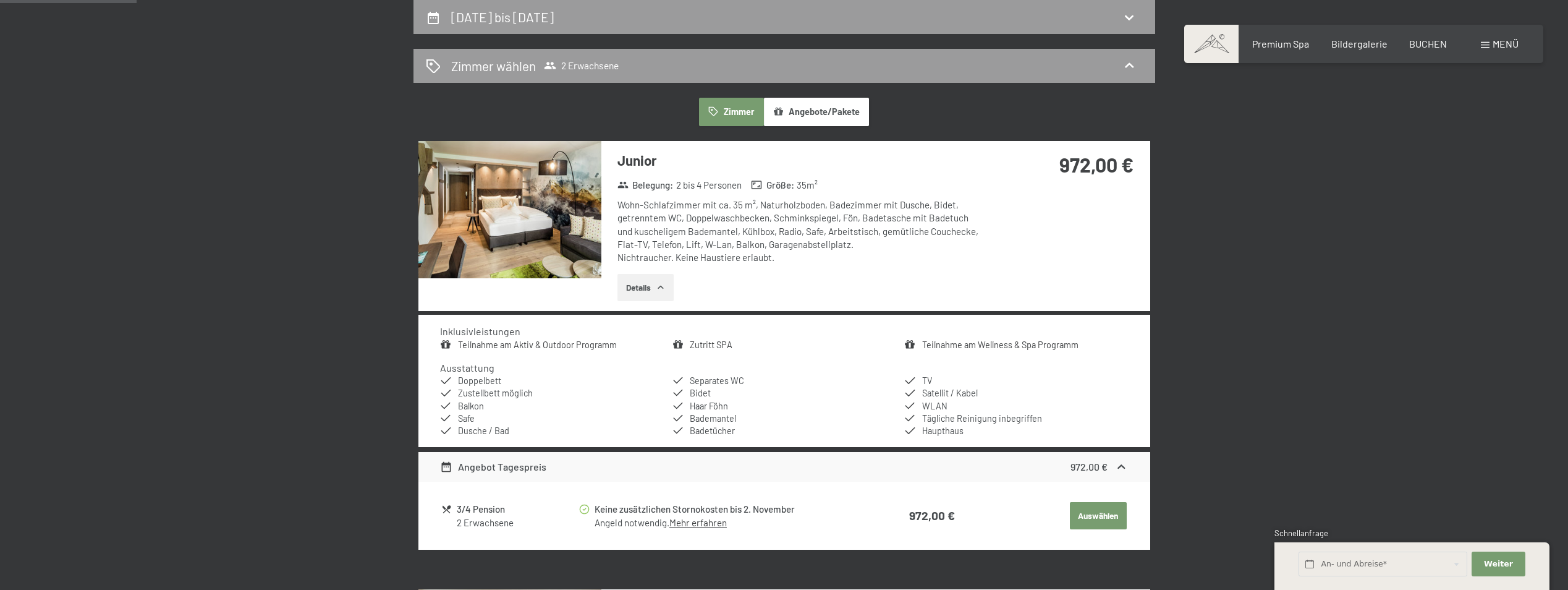
click at [654, 288] on button "Details" at bounding box center [645, 287] width 57 height 27
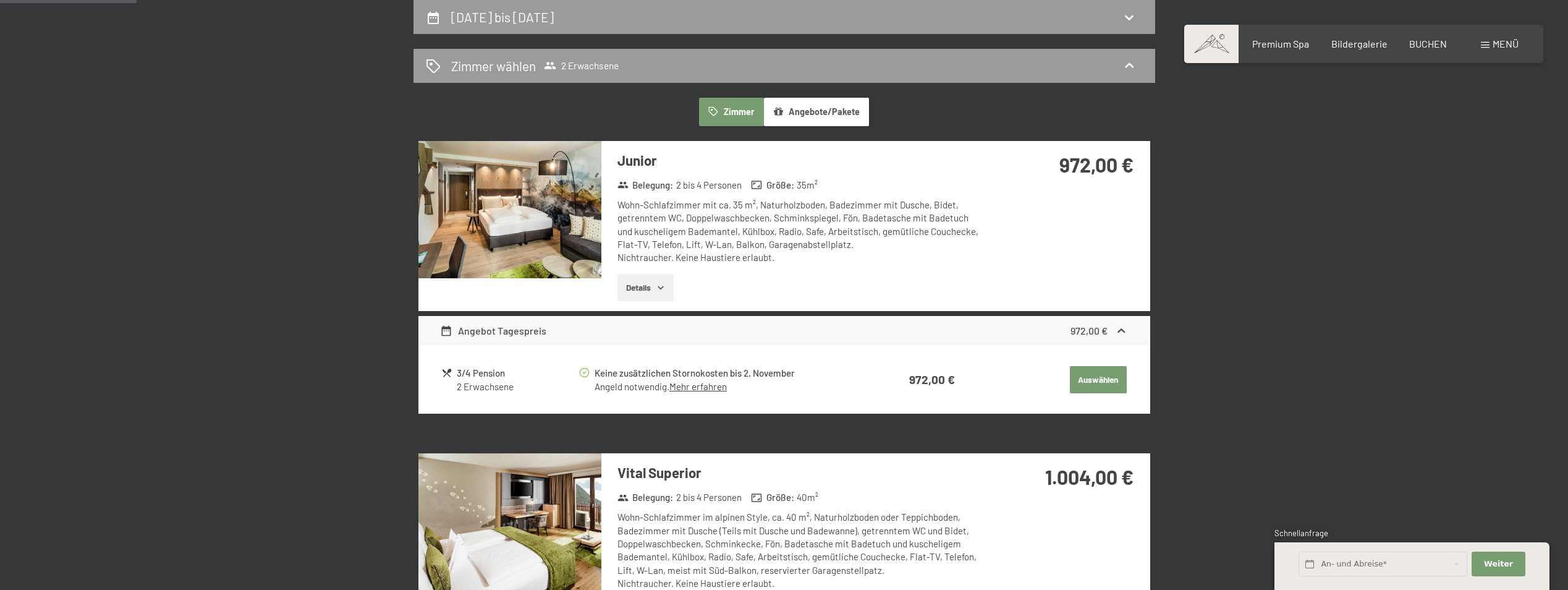
click at [653, 288] on button "Details" at bounding box center [645, 287] width 57 height 27
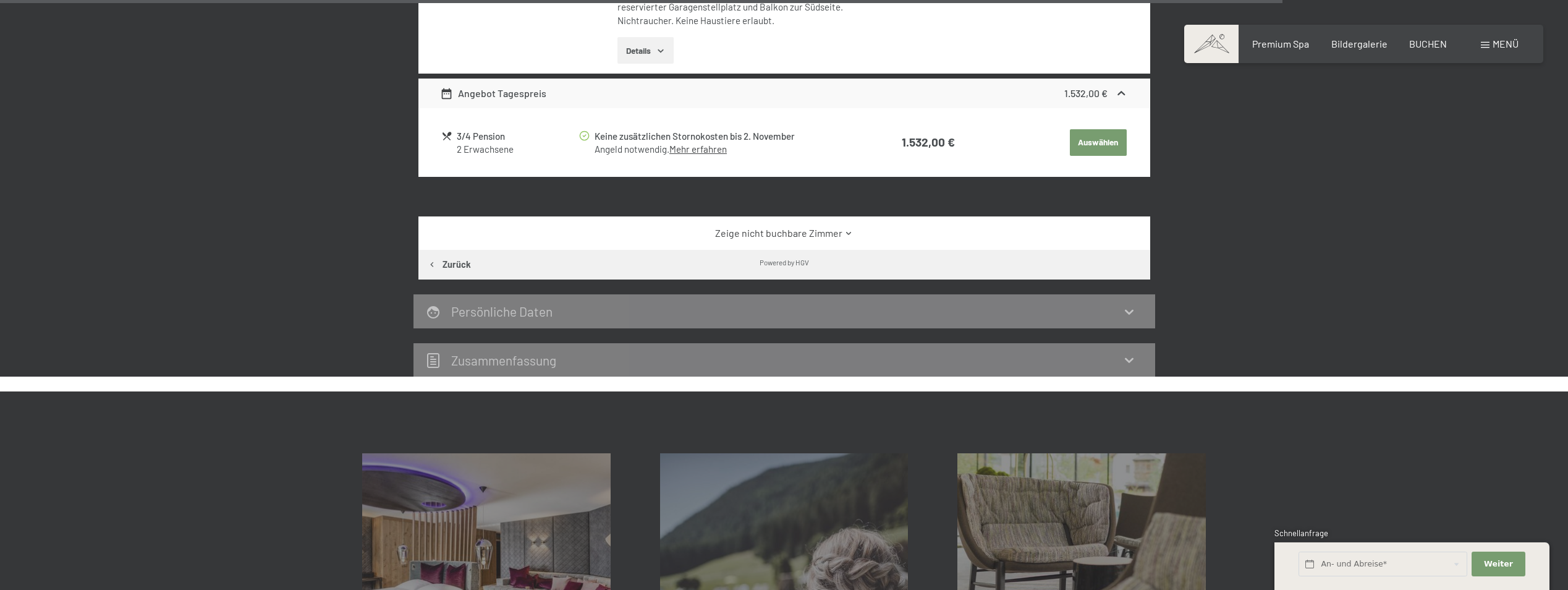
scroll to position [2768, 0]
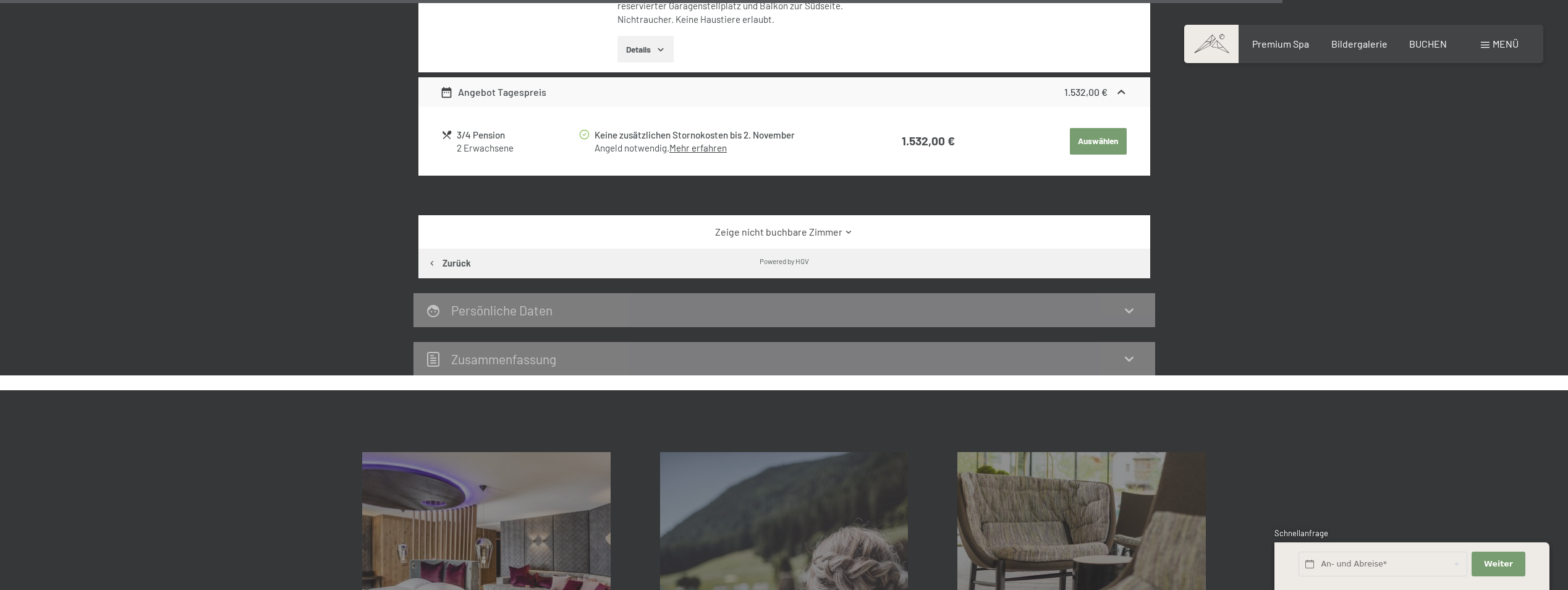
click at [542, 303] on h2 "Persönliche Daten" at bounding box center [502, 310] width 102 height 15
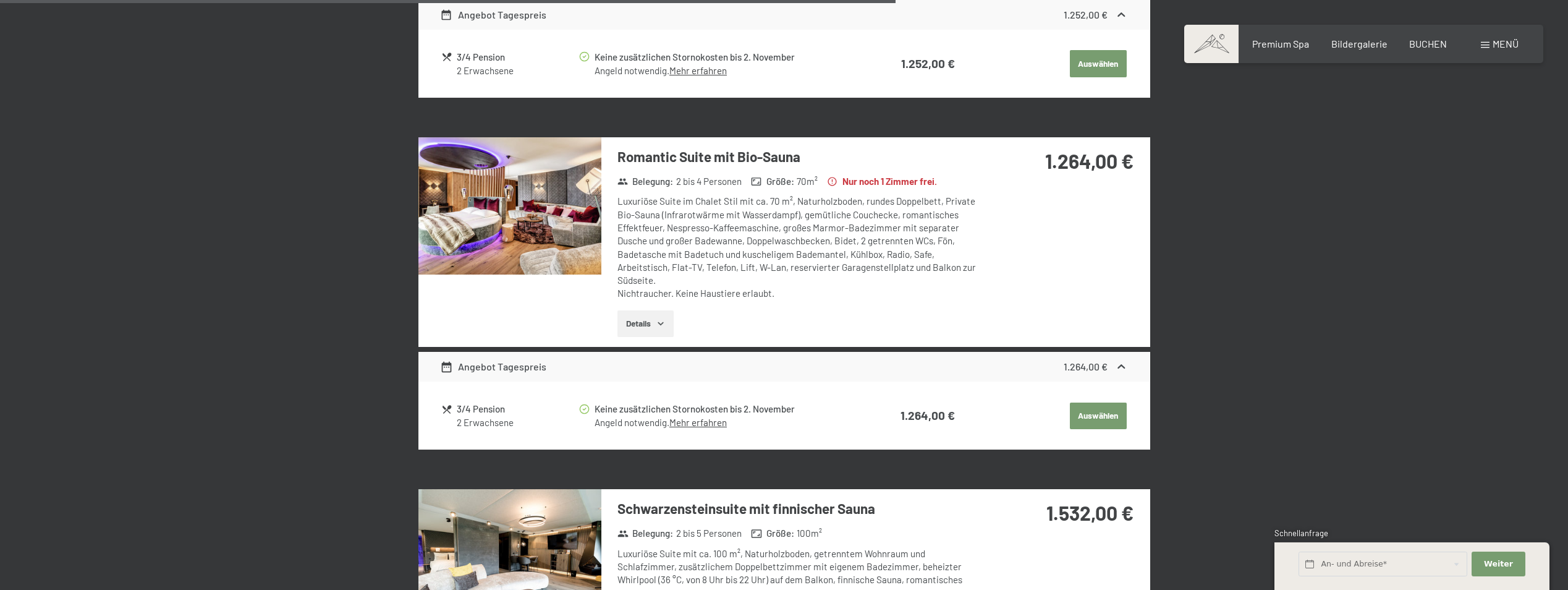
scroll to position [1955, 0]
